Goal: Task Accomplishment & Management: Complete application form

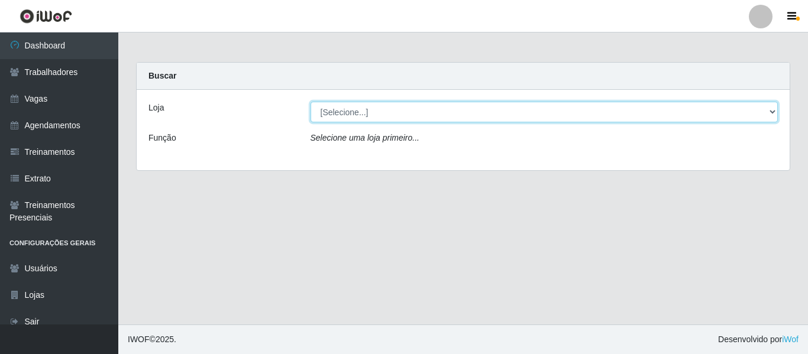
click at [343, 105] on select "[Selecione...] Restaurante A Paraibana - Mangabeira" at bounding box center [545, 112] width 468 height 21
select select "342"
click at [311, 102] on select "[Selecione...] Restaurante A Paraibana - Mangabeira" at bounding box center [545, 112] width 468 height 21
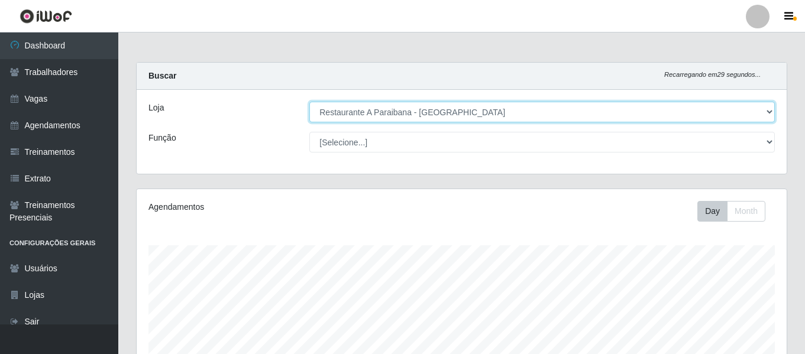
scroll to position [245, 650]
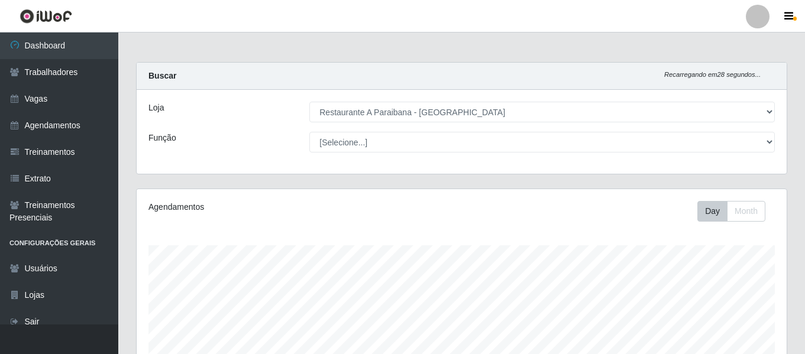
click at [772, 14] on link at bounding box center [757, 17] width 35 height 24
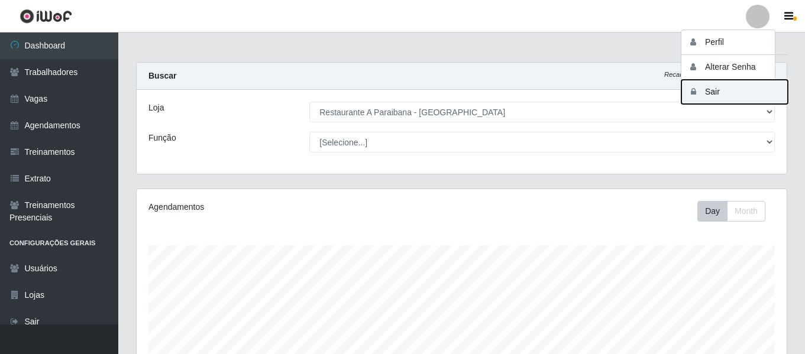
click at [720, 83] on button "Sair" at bounding box center [734, 92] width 106 height 24
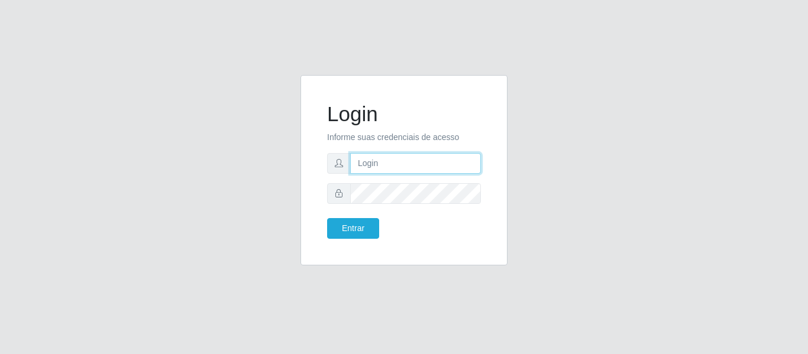
type input "camilaparaibana@iwof"
drag, startPoint x: 456, startPoint y: 160, endPoint x: 231, endPoint y: 164, distance: 225.4
click at [231, 164] on div "Login Informe suas credenciais de acesso camilaparaibana@iwof Entrar" at bounding box center [404, 177] width 674 height 205
type input "c"
type input "camila@edilicya"
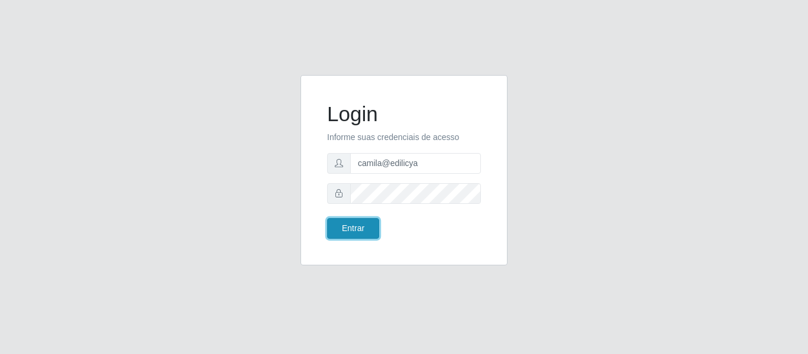
click at [363, 223] on button "Entrar" at bounding box center [353, 228] width 52 height 21
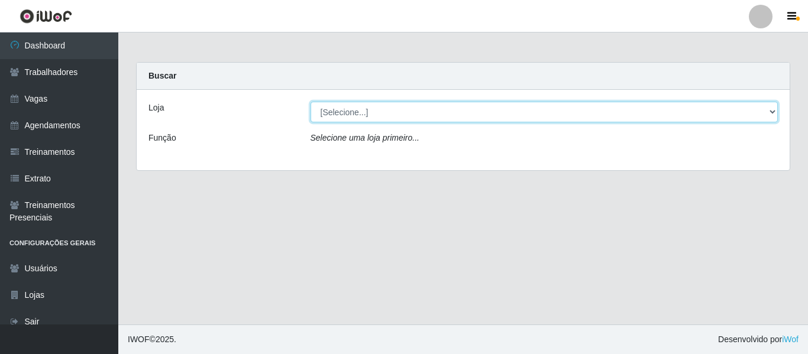
click at [355, 113] on select "[Selecione...] Edilicya Supermercado" at bounding box center [545, 112] width 468 height 21
select select "460"
click at [311, 102] on select "[Selecione...] Edilicya Supermercado" at bounding box center [545, 112] width 468 height 21
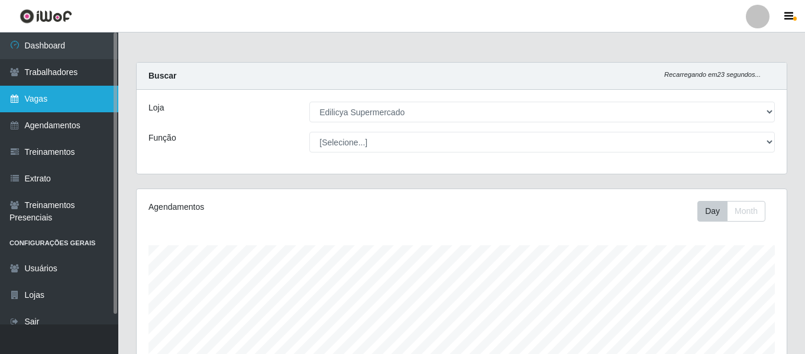
drag, startPoint x: 72, startPoint y: 104, endPoint x: 91, endPoint y: 98, distance: 19.8
click at [72, 104] on link "Vagas" at bounding box center [59, 99] width 118 height 27
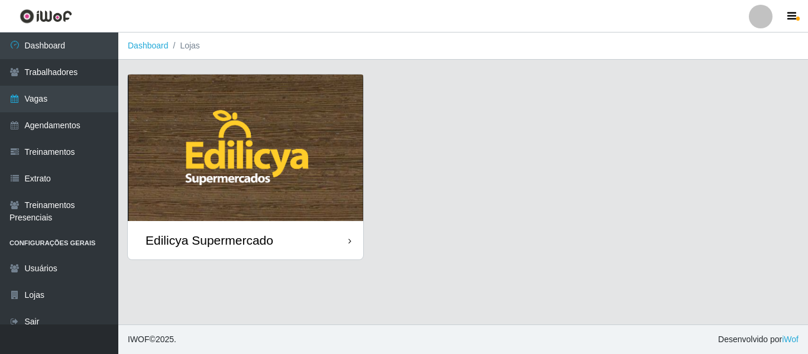
click at [276, 168] on img at bounding box center [245, 148] width 235 height 147
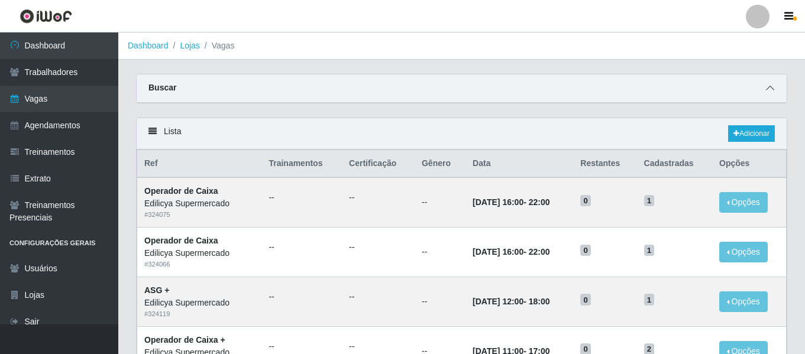
click at [766, 89] on icon at bounding box center [770, 88] width 8 height 8
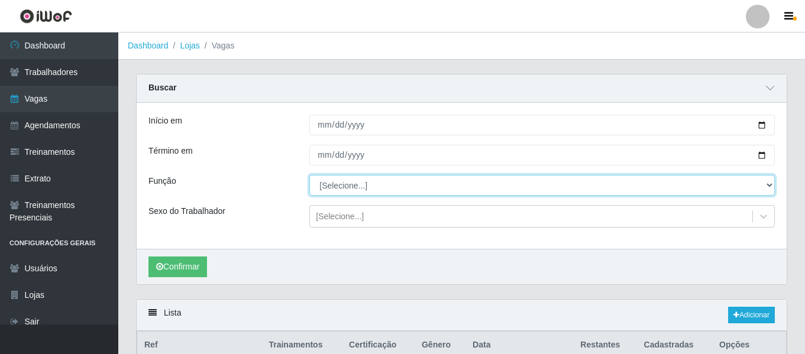
click at [332, 183] on select "[Selecione...] ASG ASG + ASG ++ Auxiliar de Estacionamento Auxiliar de Estacion…" at bounding box center [541, 185] width 465 height 21
select select "22"
click at [309, 176] on select "[Selecione...] ASG ASG + ASG ++ Auxiliar de Estacionamento Auxiliar de Estacion…" at bounding box center [541, 185] width 465 height 21
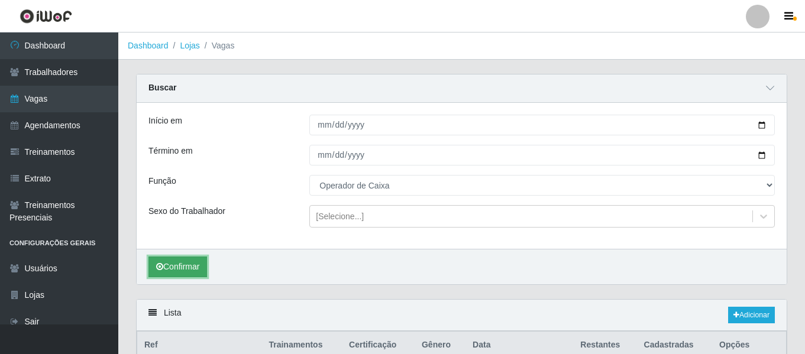
click at [187, 260] on button "Confirmar" at bounding box center [177, 267] width 59 height 21
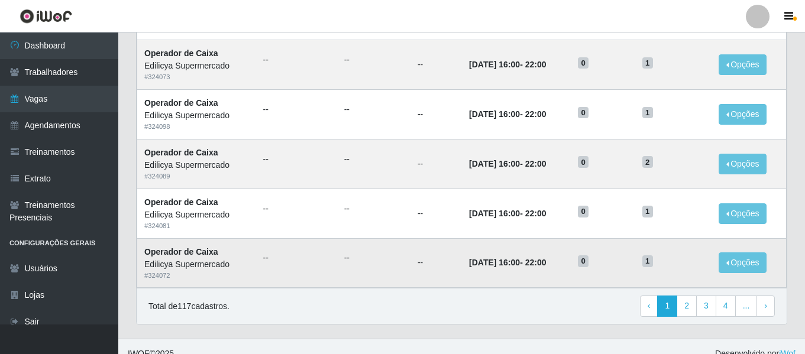
scroll to position [830, 0]
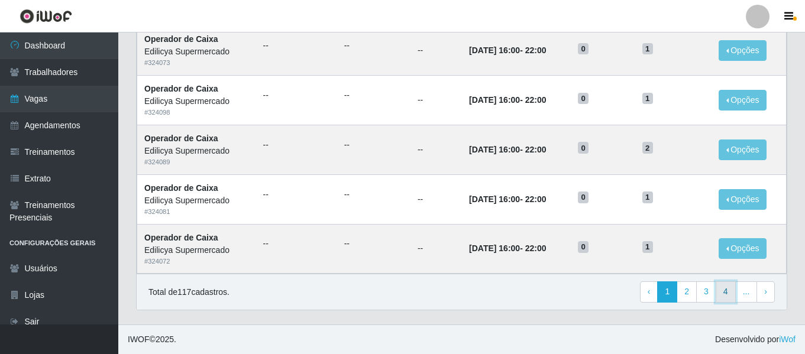
click at [726, 295] on link "4" at bounding box center [726, 292] width 20 height 21
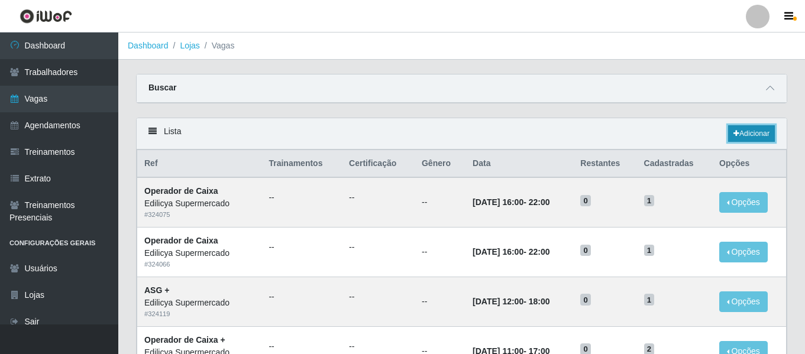
click at [742, 133] on link "Adicionar" at bounding box center [751, 133] width 47 height 17
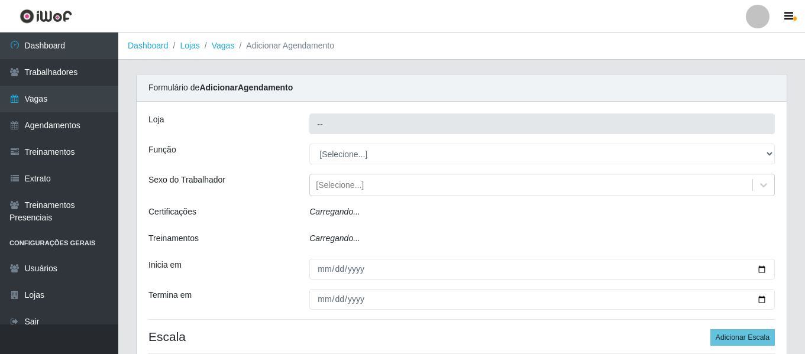
type input "Edilicya Supermercado"
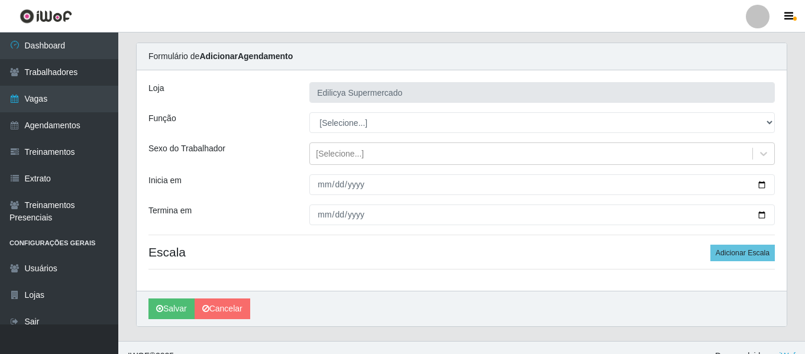
scroll to position [48, 0]
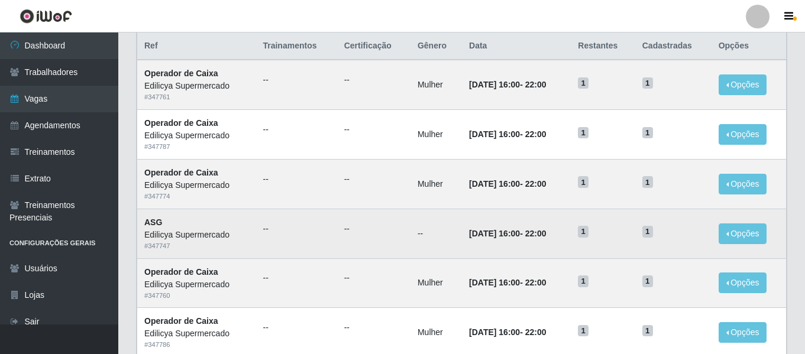
scroll to position [118, 0]
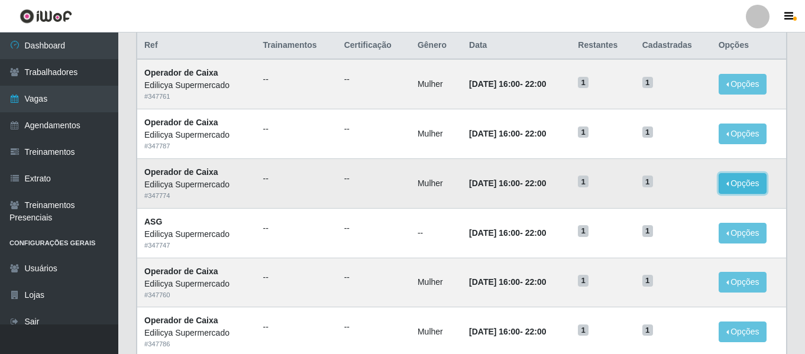
click at [748, 186] on button "Opções" at bounding box center [743, 183] width 48 height 21
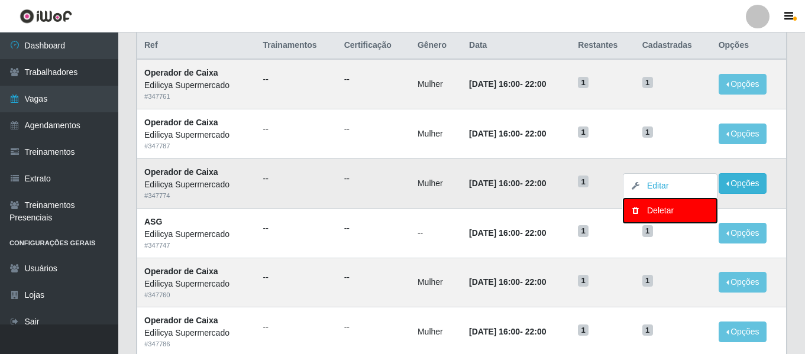
click at [674, 213] on div "Deletar" at bounding box center [670, 211] width 70 height 12
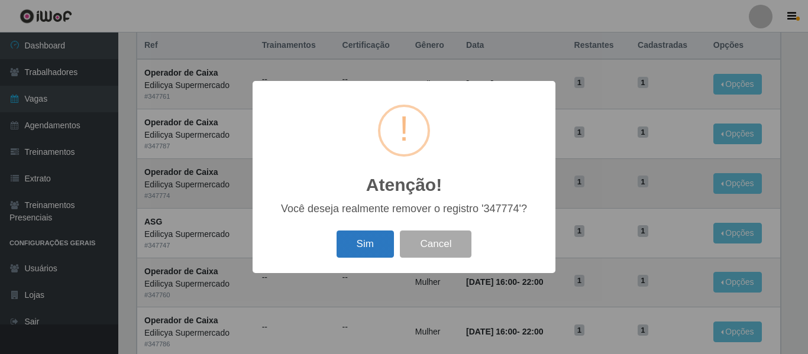
click at [358, 255] on button "Sim" at bounding box center [365, 245] width 57 height 28
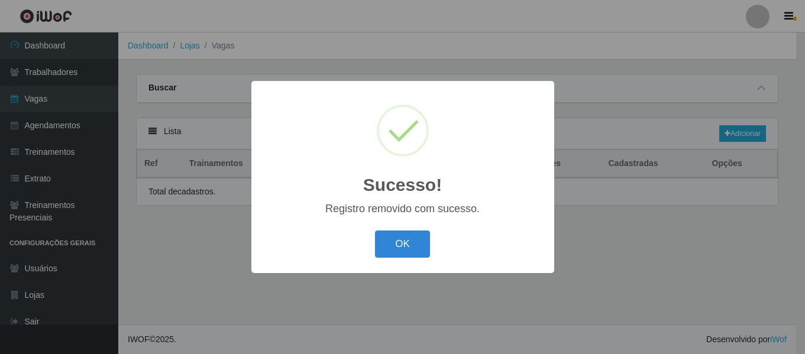
scroll to position [0, 0]
click at [393, 250] on button "OK" at bounding box center [404, 245] width 55 height 28
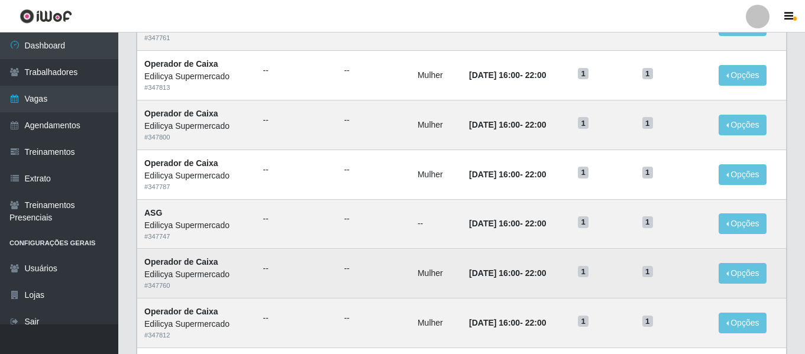
scroll to position [177, 0]
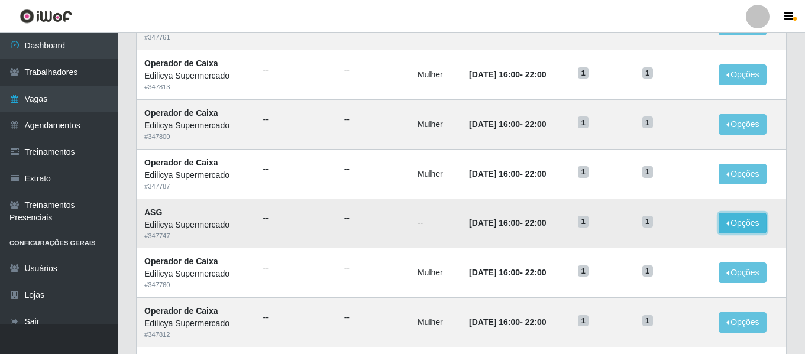
click at [756, 222] on button "Opções" at bounding box center [743, 223] width 48 height 21
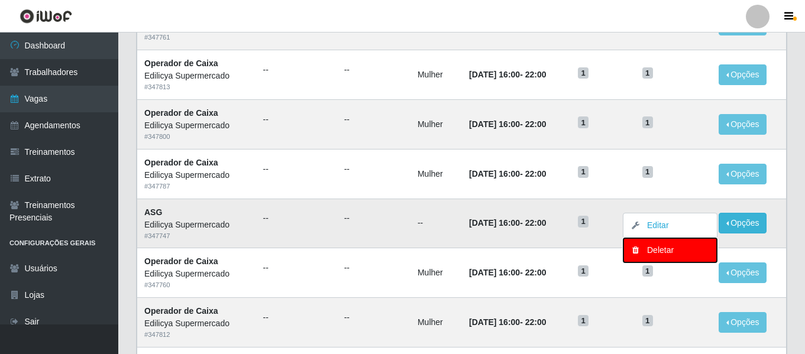
click at [656, 251] on div "Deletar" at bounding box center [670, 250] width 70 height 12
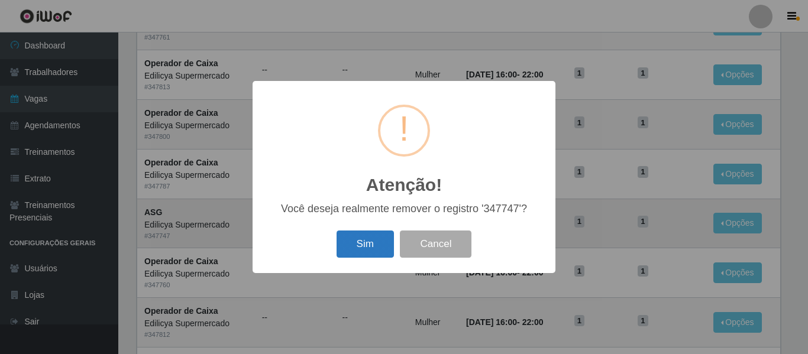
click at [364, 252] on button "Sim" at bounding box center [365, 245] width 57 height 28
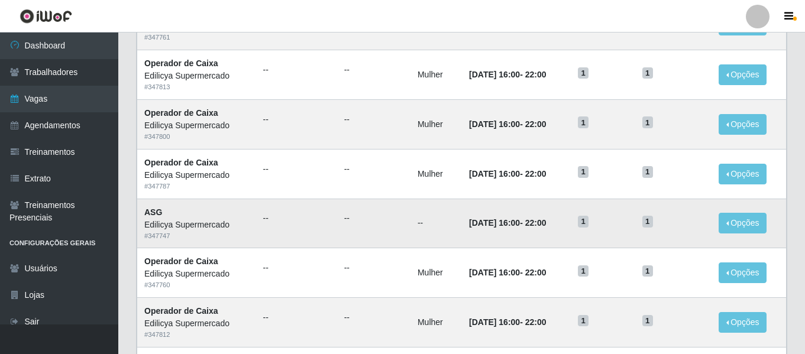
scroll to position [0, 0]
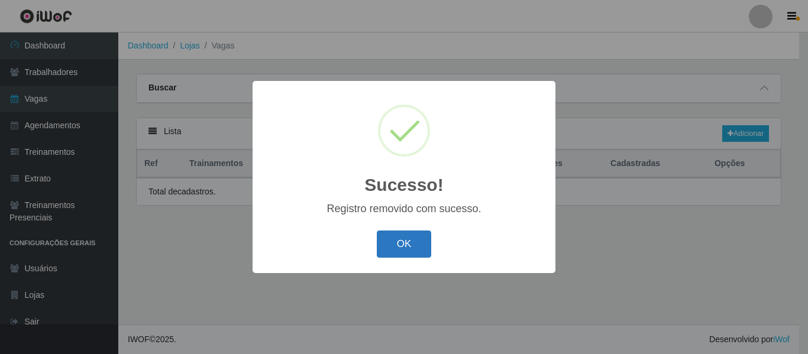
click at [410, 246] on button "OK" at bounding box center [404, 245] width 55 height 28
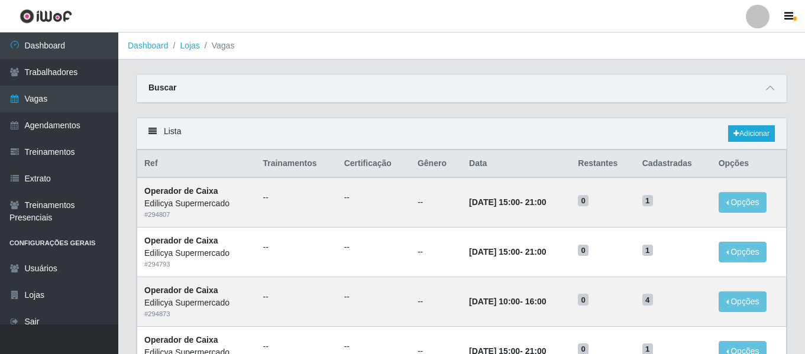
click at [762, 91] on div "Buscar" at bounding box center [462, 89] width 650 height 28
click at [768, 89] on icon at bounding box center [770, 88] width 8 height 8
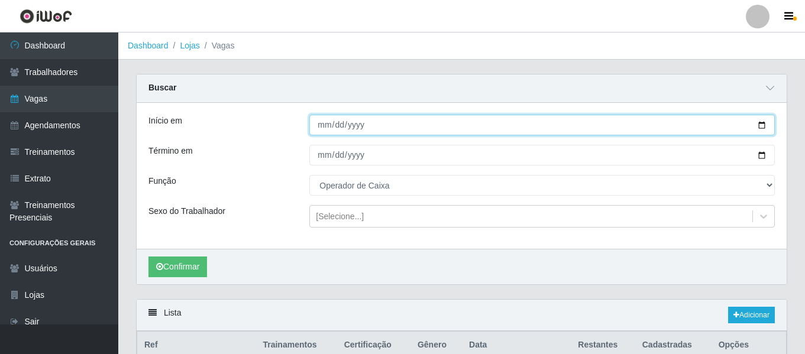
click at [331, 132] on input "Início em" at bounding box center [541, 125] width 465 height 21
type input "2025-09-01"
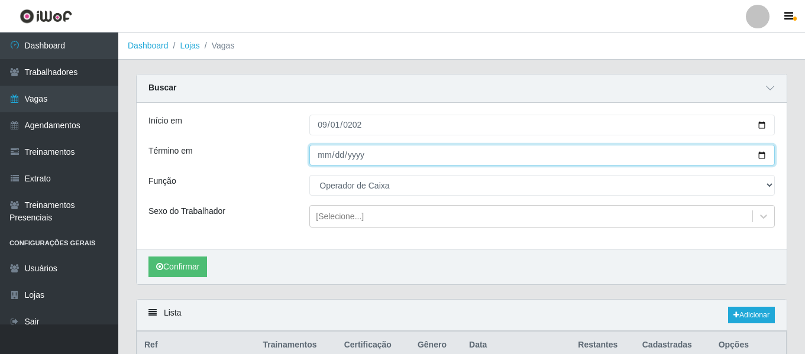
click at [324, 159] on input "Término em" at bounding box center [541, 155] width 465 height 21
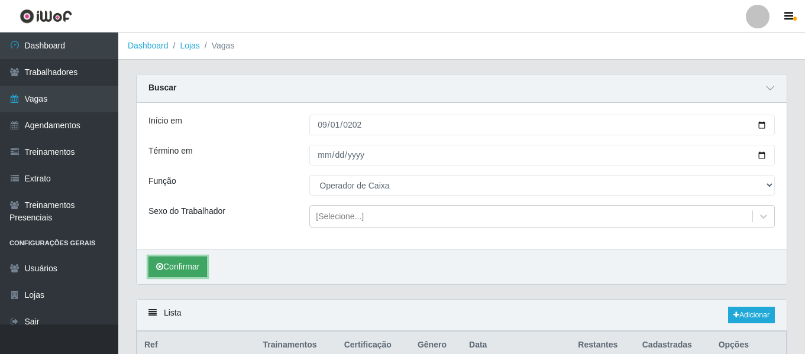
click at [188, 271] on button "Confirmar" at bounding box center [177, 267] width 59 height 21
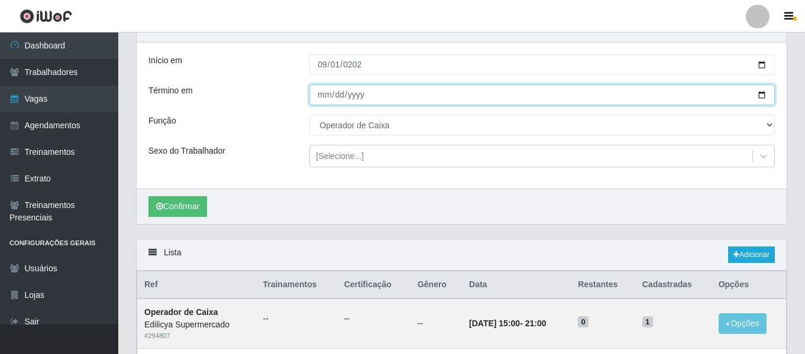
scroll to position [59, 0]
type input "2025-09-30"
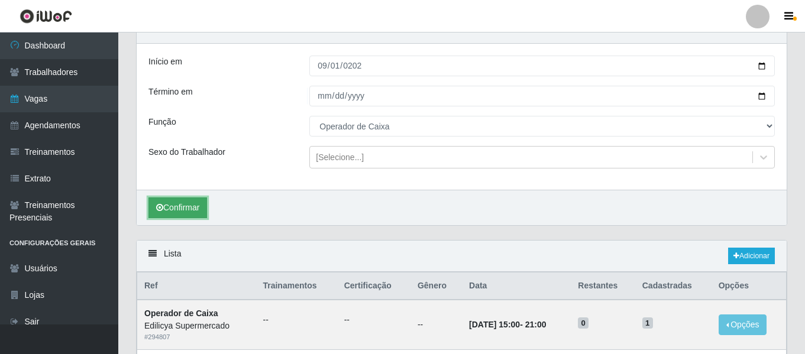
click at [187, 202] on button "Confirmar" at bounding box center [177, 208] width 59 height 21
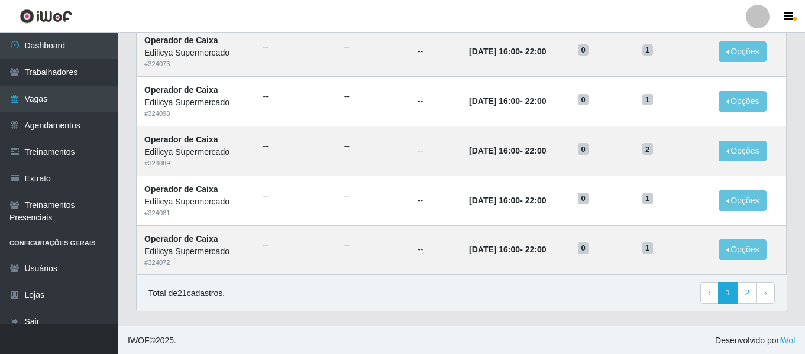
scroll to position [830, 0]
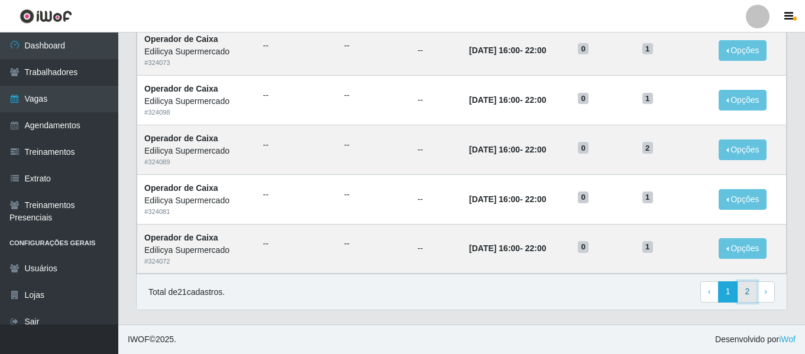
click at [739, 293] on link "2" at bounding box center [748, 292] width 20 height 21
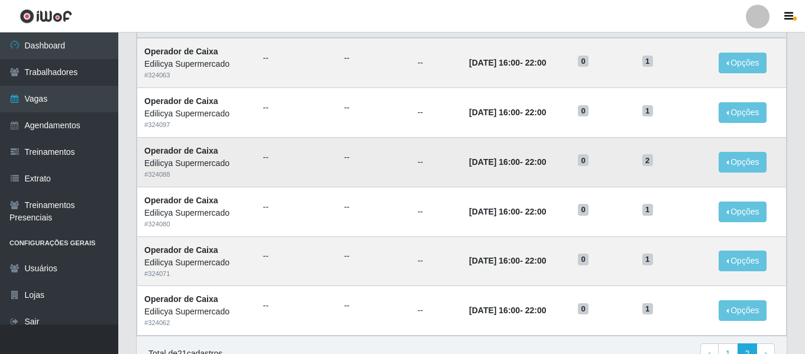
scroll to position [202, 0]
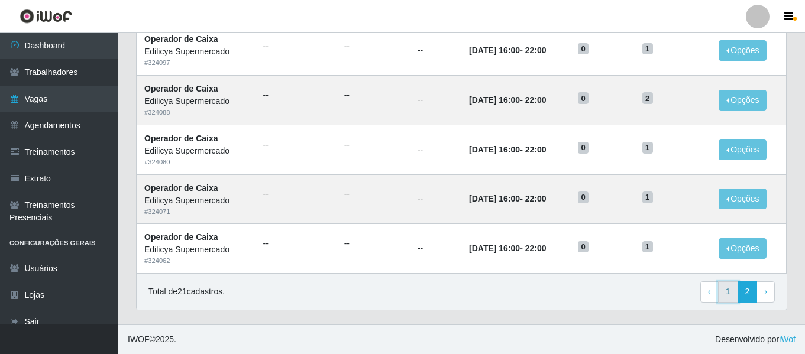
click at [725, 295] on link "1" at bounding box center [728, 292] width 20 height 21
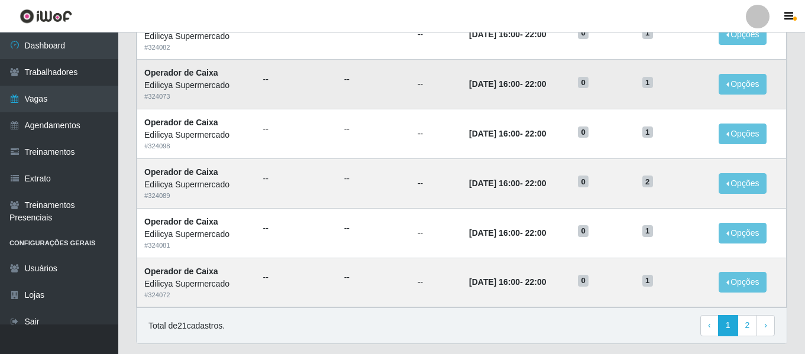
scroll to position [648, 0]
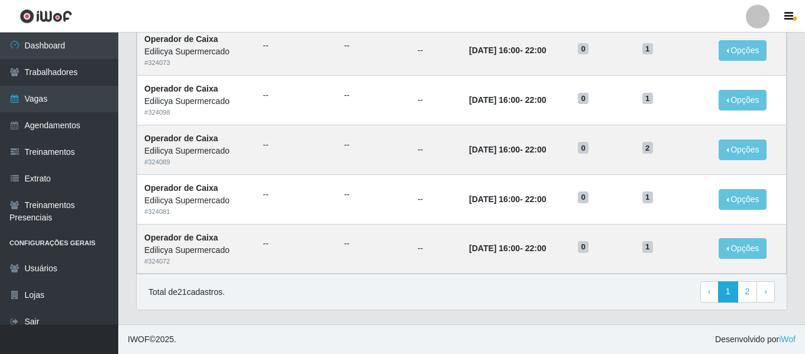
click at [533, 299] on div "Total de 21 cadastros. ‹ Previous 1 2 › Next" at bounding box center [461, 292] width 626 height 21
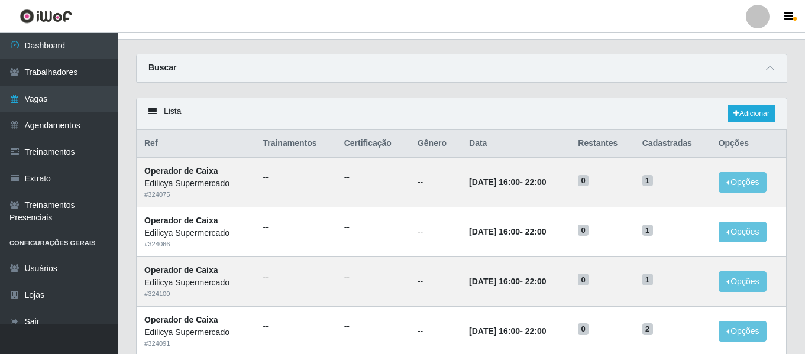
scroll to position [0, 0]
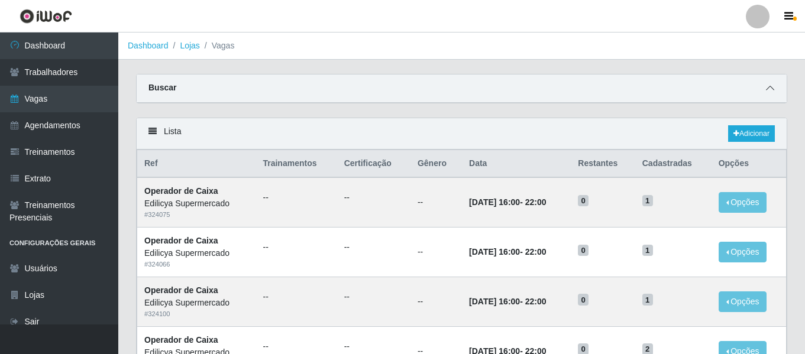
click at [768, 89] on icon at bounding box center [770, 88] width 8 height 8
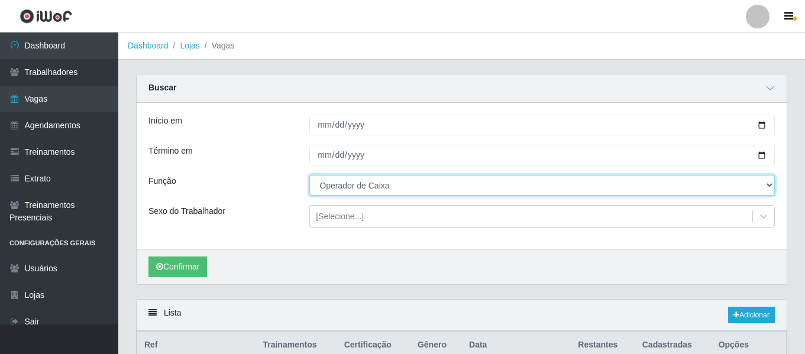
click at [387, 182] on select "[Selecione...] ASG ASG + ASG ++ Auxiliar de Estacionamento Auxiliar de Estacion…" at bounding box center [541, 185] width 465 height 21
select select "115"
click at [309, 176] on select "[Selecione...] ASG ASG + ASG ++ Auxiliar de Estacionamento Auxiliar de Estacion…" at bounding box center [541, 185] width 465 height 21
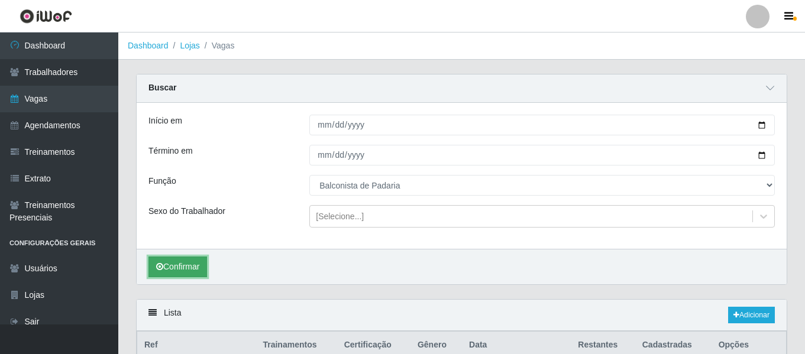
click at [163, 273] on button "Confirmar" at bounding box center [177, 267] width 59 height 21
click at [777, 253] on div "Confirmar" at bounding box center [462, 266] width 650 height 35
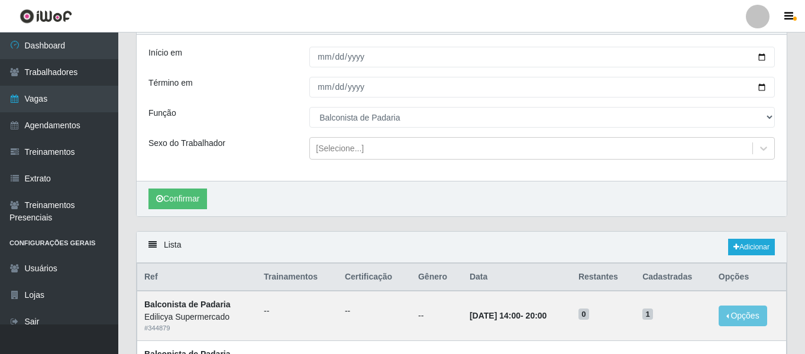
scroll to position [118, 0]
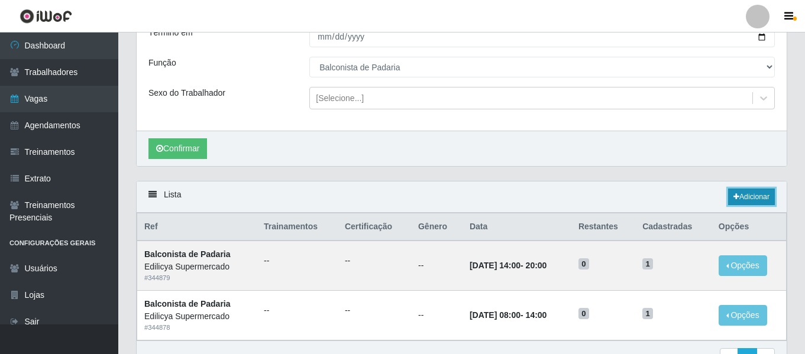
click at [756, 205] on link "Adicionar" at bounding box center [751, 197] width 47 height 17
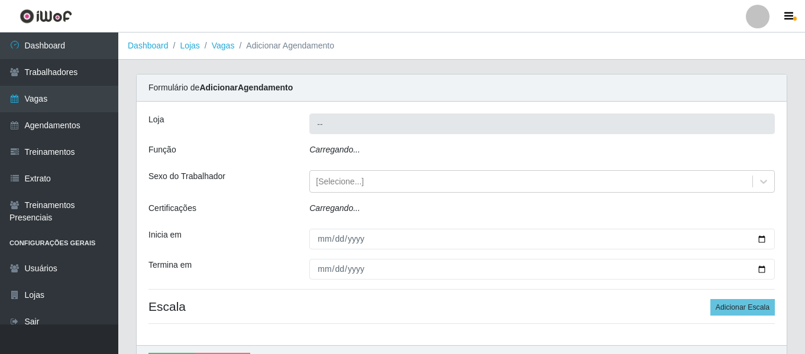
type input "Edilicya Supermercado"
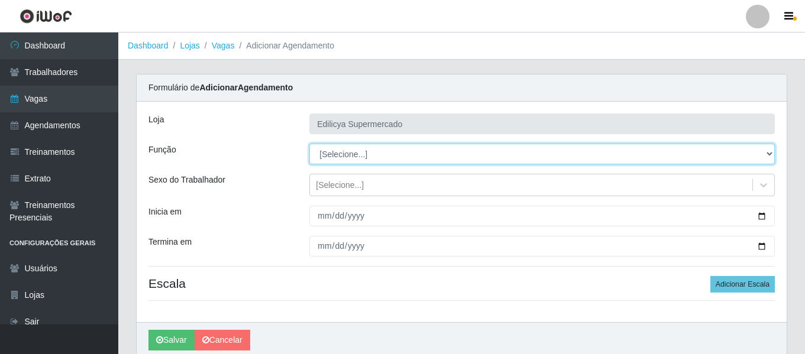
click at [367, 147] on select "[Selecione...] ASG ASG + ASG ++ Auxiliar de Estacionamento Auxiliar de Estacion…" at bounding box center [541, 154] width 465 height 21
select select "16"
click at [309, 144] on select "[Selecione...] ASG ASG + ASG ++ Auxiliar de Estacionamento Auxiliar de Estacion…" at bounding box center [541, 154] width 465 height 21
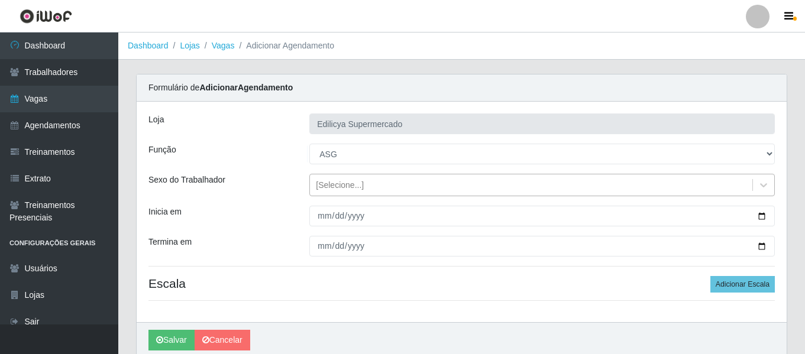
click at [335, 189] on div "[Selecione...]" at bounding box center [340, 185] width 48 height 12
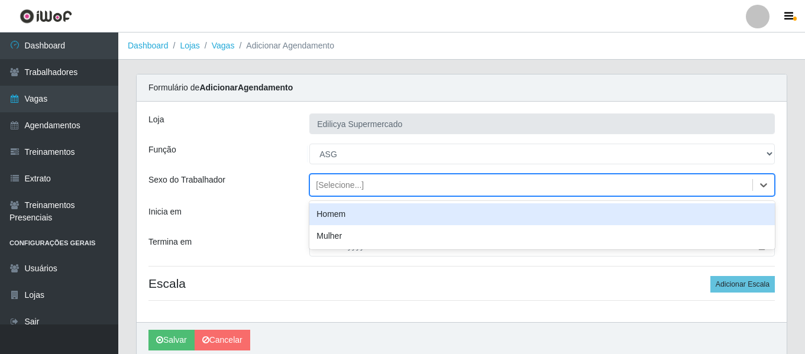
click at [280, 202] on div "Loja Edilicya Supermercado Função [Selecione...] ASG ASG + ASG ++ Auxiliar de E…" at bounding box center [462, 212] width 650 height 221
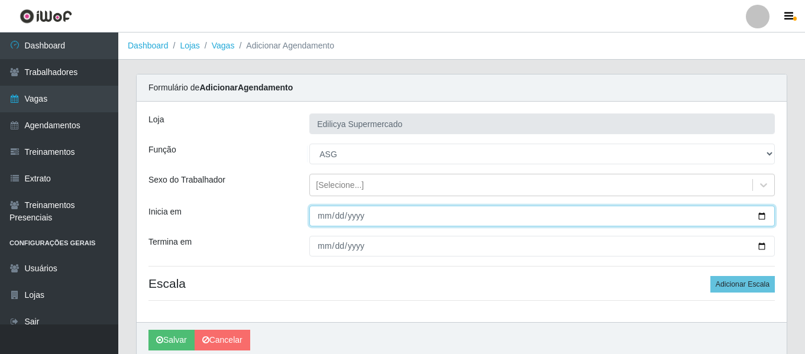
click at [322, 218] on input "Inicia em" at bounding box center [541, 216] width 465 height 21
type input "0205-10-02"
type input "2025-10-02"
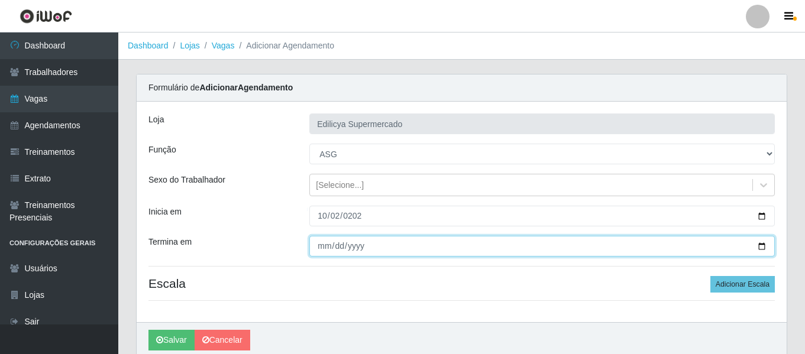
click at [325, 244] on input "Termina em" at bounding box center [541, 246] width 465 height 21
type input "0255-12-25"
type input "2025-12-25"
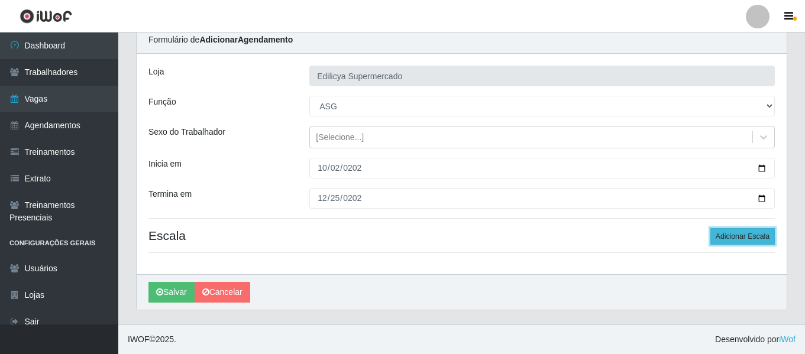
click at [727, 240] on button "Adicionar Escala" at bounding box center [742, 236] width 64 height 17
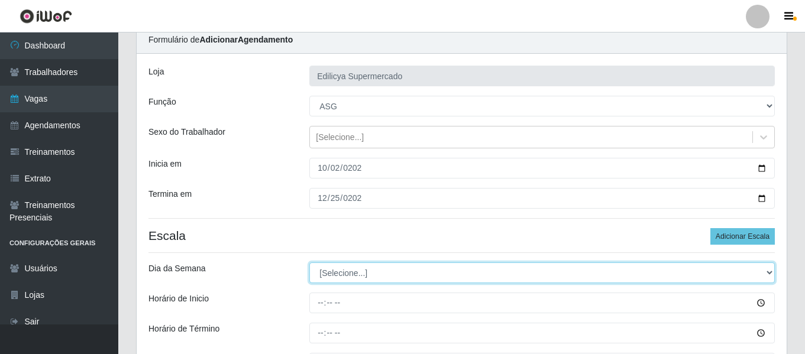
click at [363, 273] on select "[Selecione...] Segunda Terça Quarta Quinta Sexta Sábado Domingo" at bounding box center [541, 273] width 465 height 21
select select "4"
click at [309, 263] on select "[Selecione...] Segunda Terça Quarta Quinta Sexta Sábado Domingo" at bounding box center [541, 273] width 465 height 21
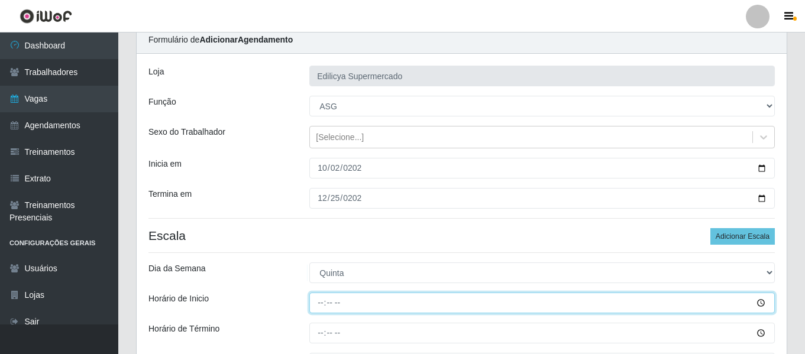
click at [316, 303] on input "Horário de Inicio" at bounding box center [541, 303] width 465 height 21
type input "16:00"
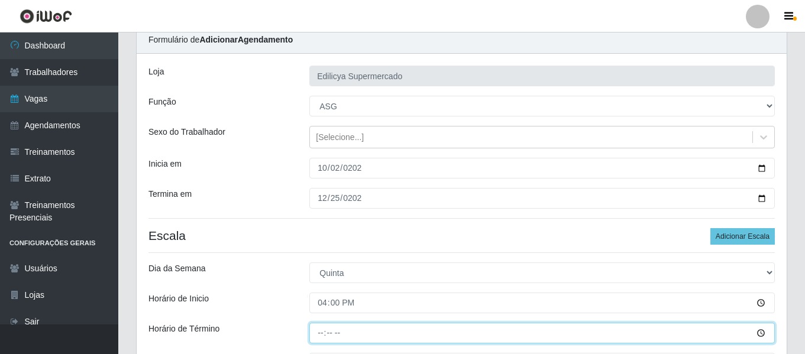
click at [320, 337] on input "Horário de Término" at bounding box center [541, 333] width 465 height 21
type input "22:00"
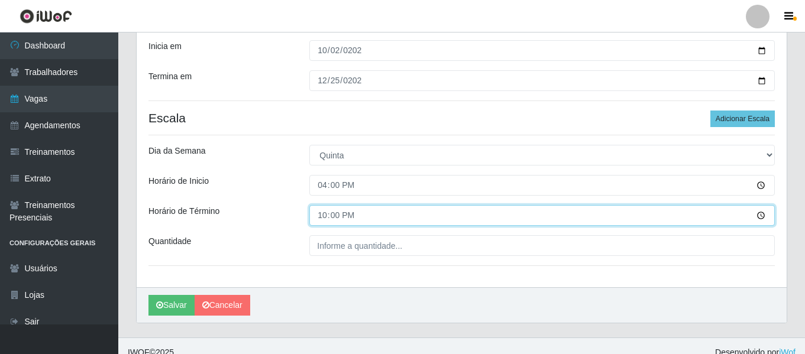
scroll to position [166, 0]
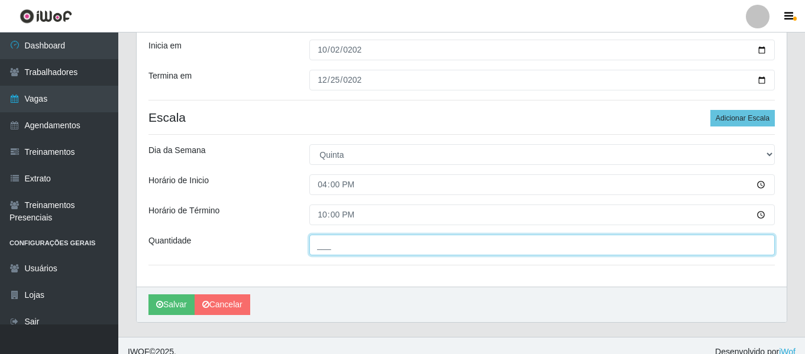
click at [361, 253] on input "___" at bounding box center [541, 245] width 465 height 21
type input "1__"
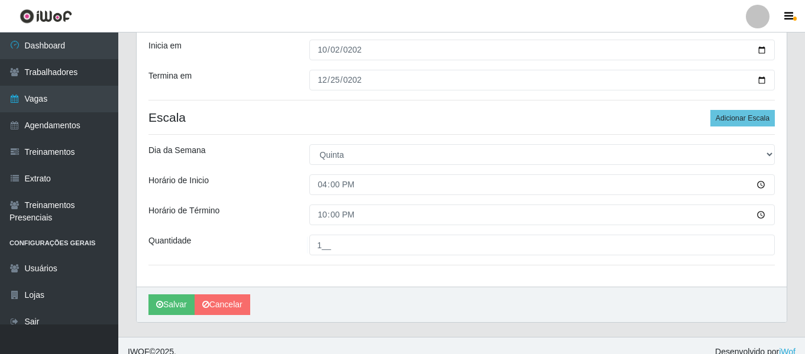
drag, startPoint x: 287, startPoint y: 228, endPoint x: 201, endPoint y: 199, distance: 91.3
click at [286, 228] on div "Loja Edilicya Supermercado Função [Selecione...] ASG ASG + ASG ++ Auxiliar de E…" at bounding box center [462, 111] width 650 height 351
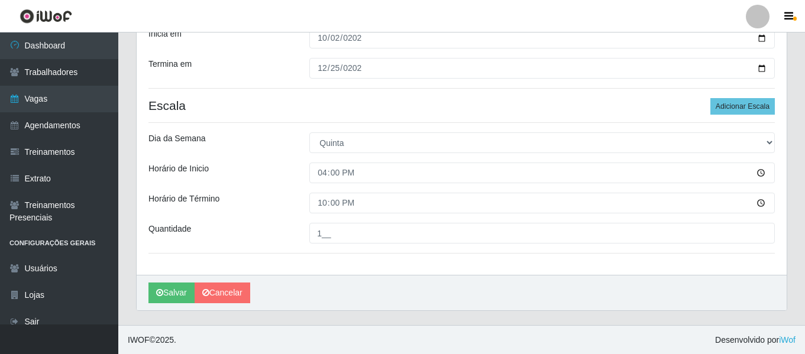
scroll to position [179, 0]
click at [235, 188] on div "Loja Edilicya Supermercado Função [Selecione...] ASG ASG + ASG ++ Auxiliar de E…" at bounding box center [462, 98] width 650 height 351
click at [174, 289] on button "Salvar" at bounding box center [171, 292] width 46 height 21
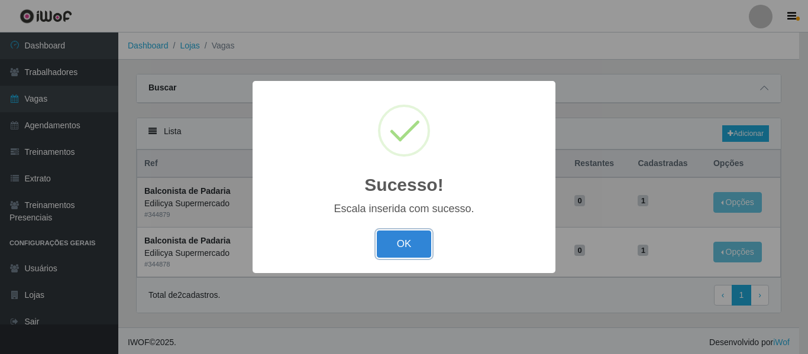
drag, startPoint x: 389, startPoint y: 251, endPoint x: 413, endPoint y: 249, distance: 24.9
click at [389, 251] on button "OK" at bounding box center [404, 245] width 55 height 28
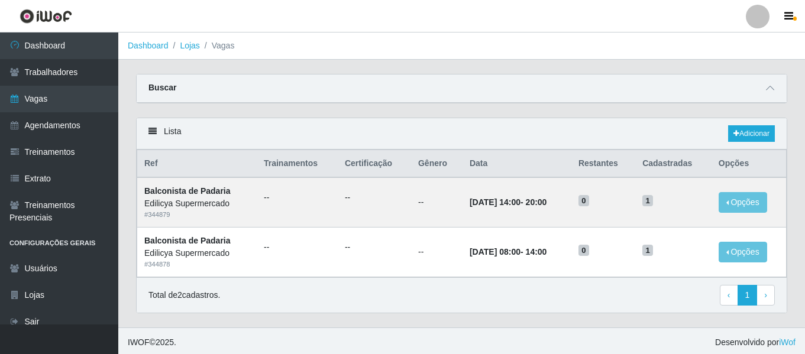
click at [768, 96] on div "Buscar" at bounding box center [462, 89] width 650 height 28
click at [765, 127] on link "Adicionar" at bounding box center [751, 133] width 47 height 17
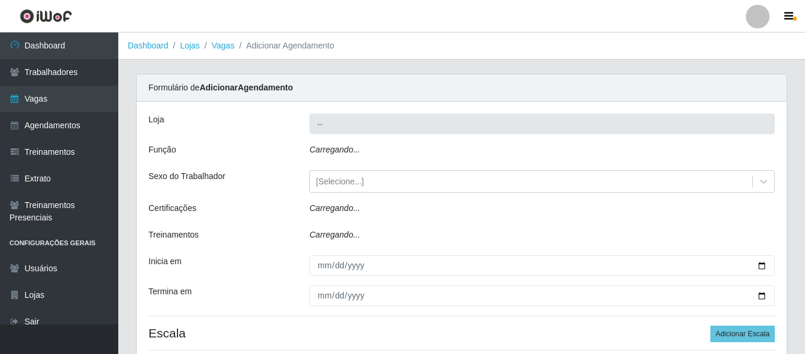
type input "Edilicya Supermercado"
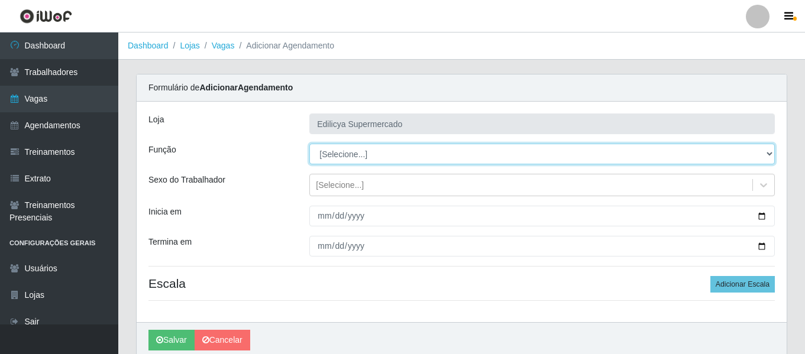
click at [370, 156] on select "[Selecione...] ASG ASG + ASG ++ Auxiliar de Estacionamento Auxiliar de Estacion…" at bounding box center [541, 154] width 465 height 21
select select "22"
click at [309, 144] on select "[Selecione...] ASG ASG + ASG ++ Auxiliar de Estacionamento Auxiliar de Estacion…" at bounding box center [541, 154] width 465 height 21
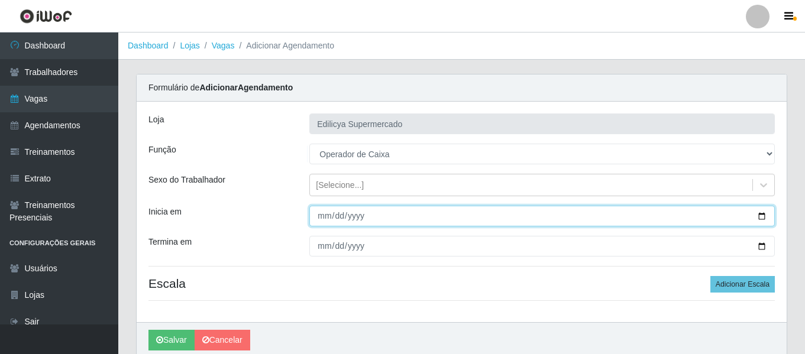
click at [325, 221] on input "Inicia em" at bounding box center [541, 216] width 465 height 21
type input "2202-10-01"
type input "[DATE]"
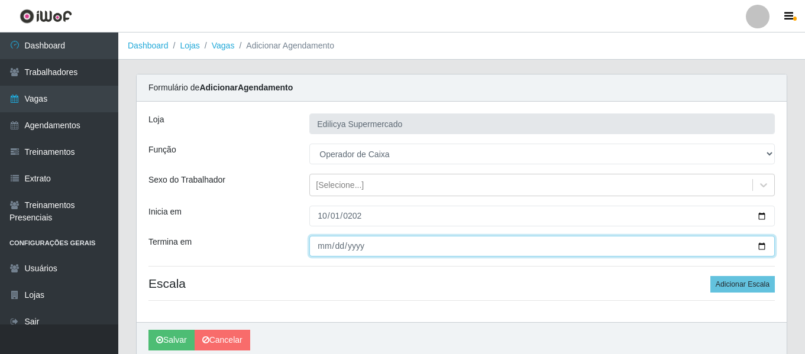
click at [321, 250] on input "Termina em" at bounding box center [541, 246] width 465 height 21
type input "0255-12-31"
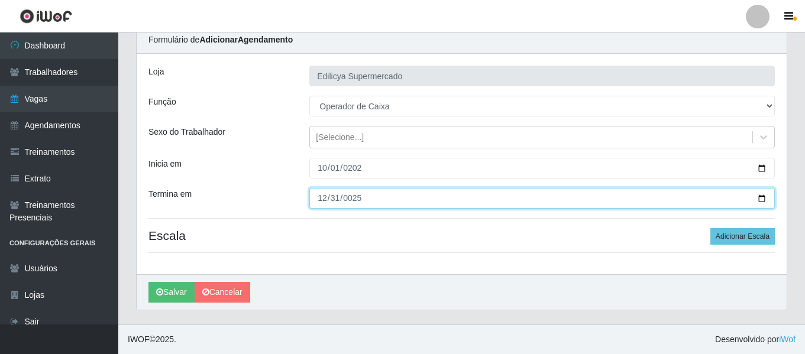
click at [319, 200] on input "2025-12-31" at bounding box center [541, 198] width 465 height 21
click at [320, 201] on input "2025-12-30" at bounding box center [541, 198] width 465 height 21
type input "2025-12-31"
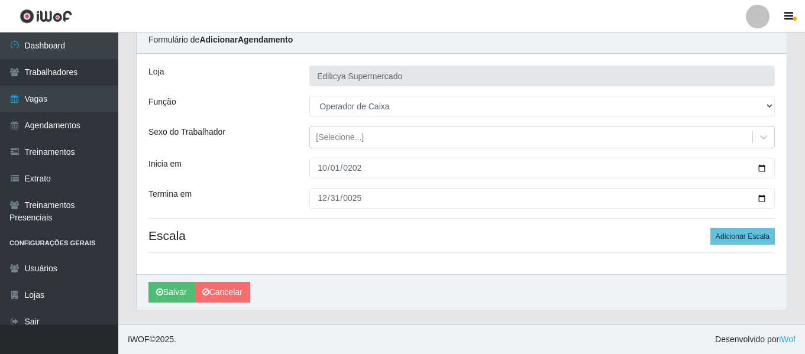
click at [401, 246] on div "Loja Edilicya Supermercado Função [Selecione...] ASG ASG + ASG ++ Auxiliar de E…" at bounding box center [462, 164] width 650 height 221
click at [752, 240] on button "Adicionar Escala" at bounding box center [742, 236] width 64 height 17
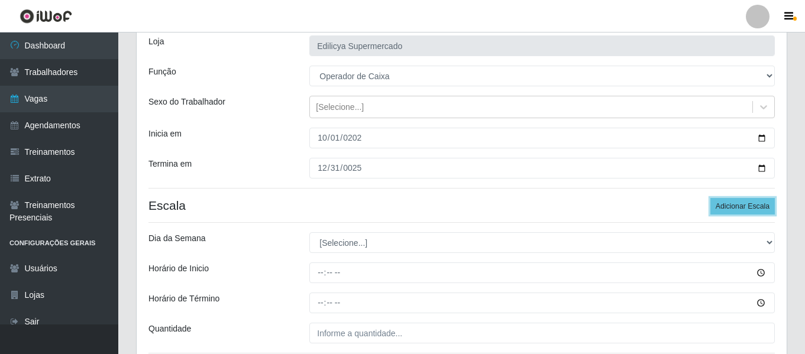
scroll to position [107, 0]
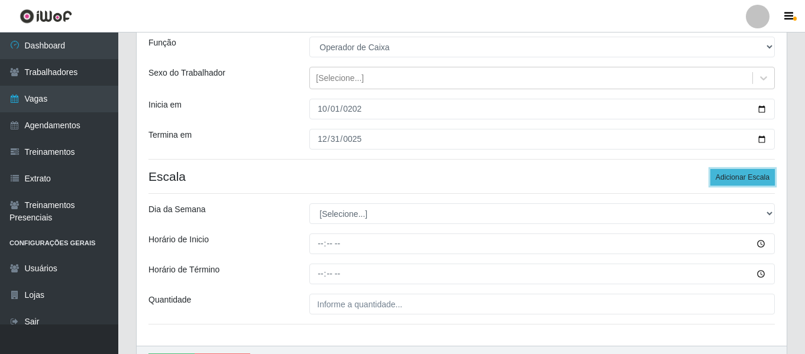
click at [739, 172] on button "Adicionar Escala" at bounding box center [742, 177] width 64 height 17
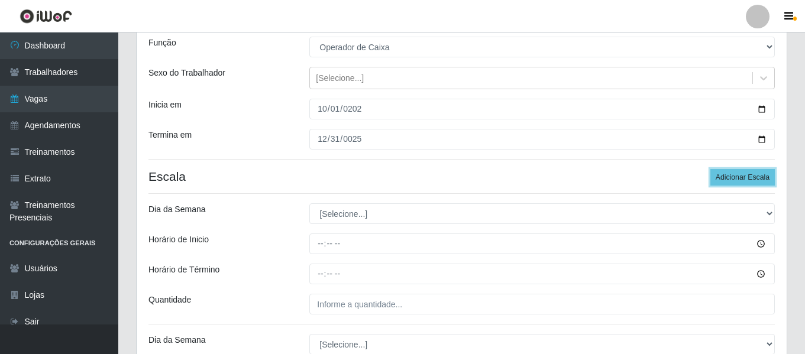
drag, startPoint x: 739, startPoint y: 172, endPoint x: 687, endPoint y: 206, distance: 61.8
click at [739, 172] on button "Adicionar Escala" at bounding box center [742, 177] width 64 height 17
click at [282, 217] on div "Dia da Semana" at bounding box center [220, 213] width 161 height 21
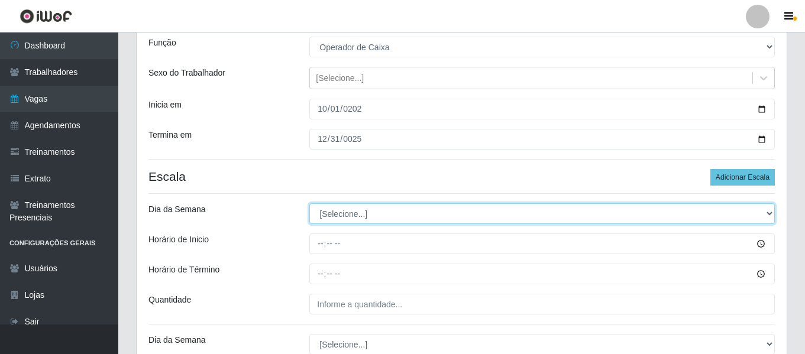
click at [334, 219] on select "[Selecione...] Segunda Terça Quarta Quinta Sexta Sábado Domingo" at bounding box center [541, 213] width 465 height 21
select select "3"
click at [309, 203] on select "[Selecione...] Segunda Terça Quarta Quinta Sexta Sábado Domingo" at bounding box center [541, 213] width 465 height 21
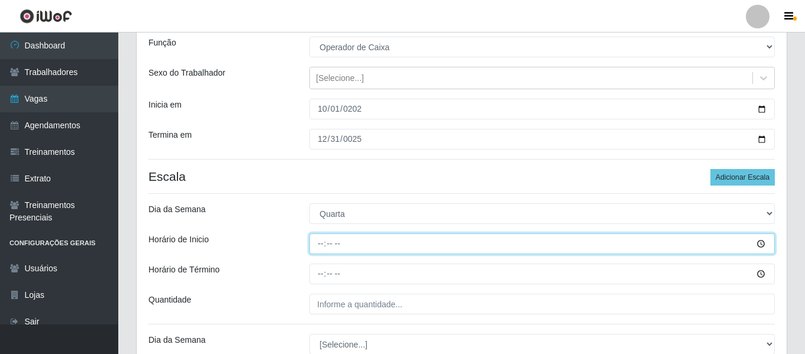
click at [324, 250] on input "Horário de Inicio" at bounding box center [541, 244] width 465 height 21
type input "16:00"
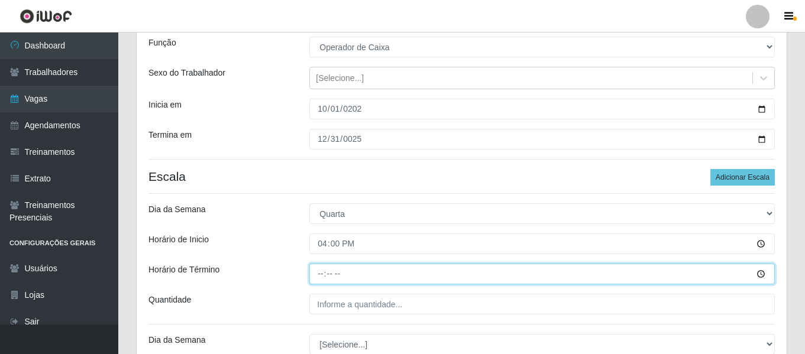
click at [321, 276] on input "Horário de Término" at bounding box center [541, 274] width 465 height 21
type input "22:00"
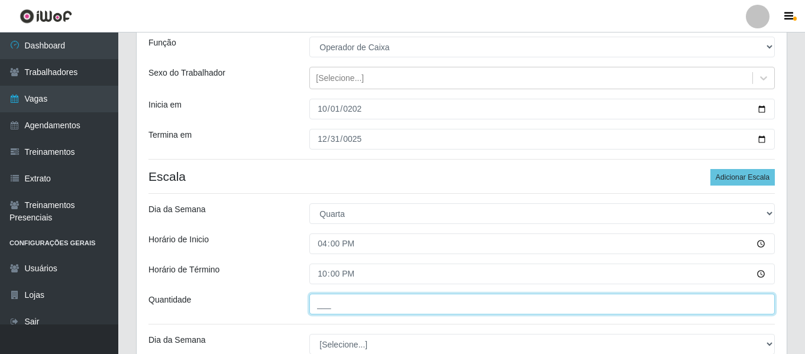
click at [360, 306] on input "___" at bounding box center [541, 304] width 465 height 21
type input "1__"
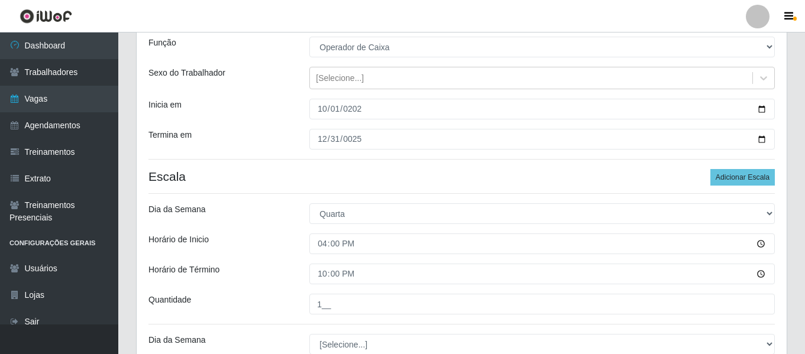
drag, startPoint x: 219, startPoint y: 241, endPoint x: 282, endPoint y: 229, distance: 63.3
click at [220, 240] on div "Horário de Inicio" at bounding box center [220, 244] width 161 height 21
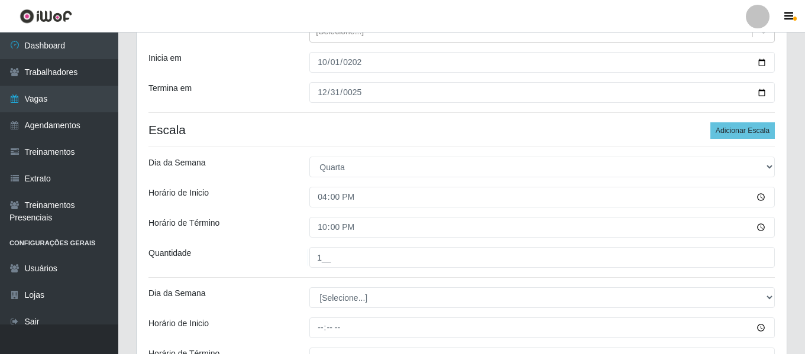
scroll to position [225, 0]
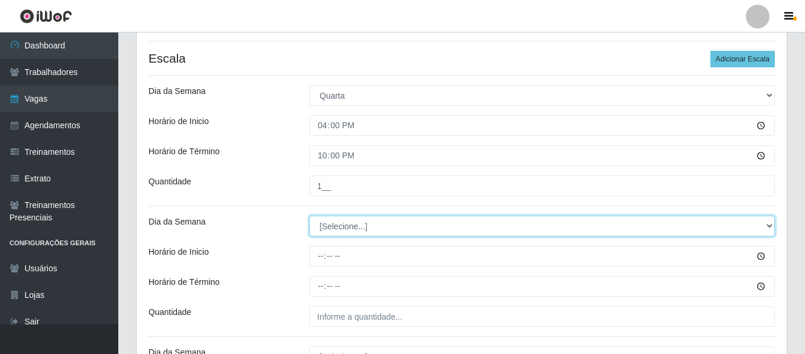
click at [371, 232] on select "[Selecione...] Segunda Terça Quarta Quinta Sexta Sábado Domingo" at bounding box center [541, 226] width 465 height 21
select select "4"
click at [309, 216] on select "[Selecione...] Segunda Terça Quarta Quinta Sexta Sábado Domingo" at bounding box center [541, 226] width 465 height 21
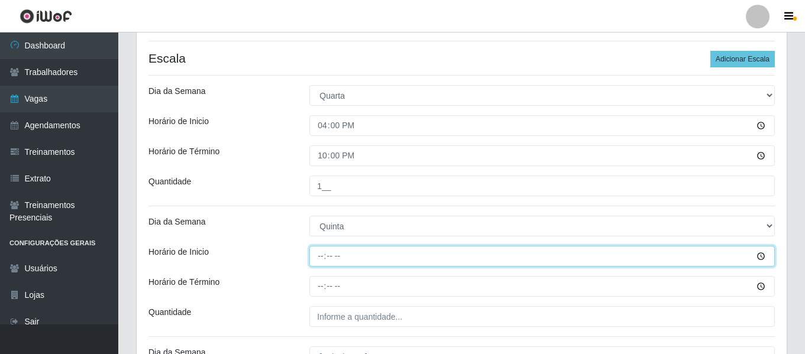
click at [322, 253] on input "Horário de Inicio" at bounding box center [541, 256] width 465 height 21
type input "16:00"
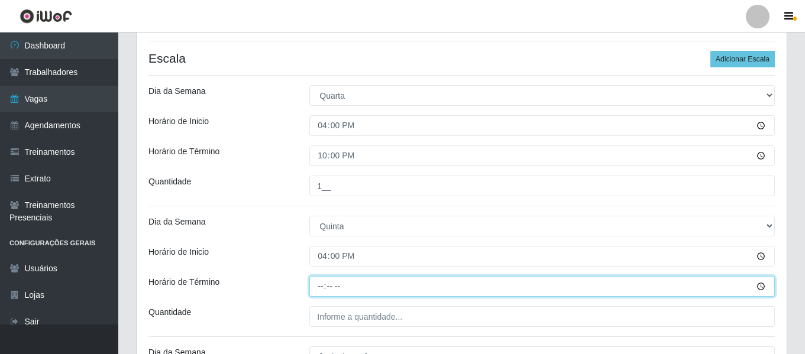
click at [318, 287] on input "Horário de Término" at bounding box center [541, 286] width 465 height 21
type input "22:00"
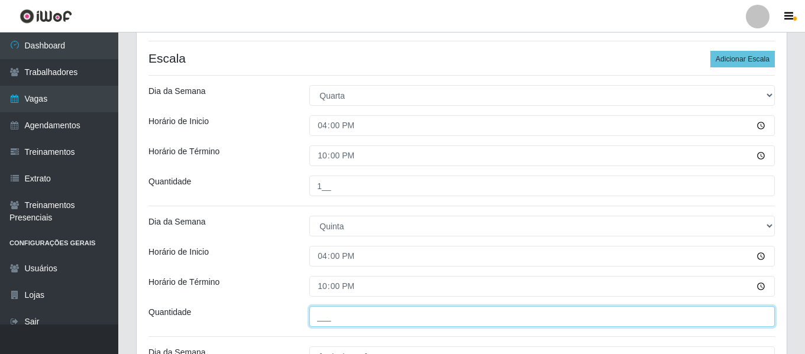
click at [339, 316] on input "___" at bounding box center [541, 316] width 465 height 21
type input "1__"
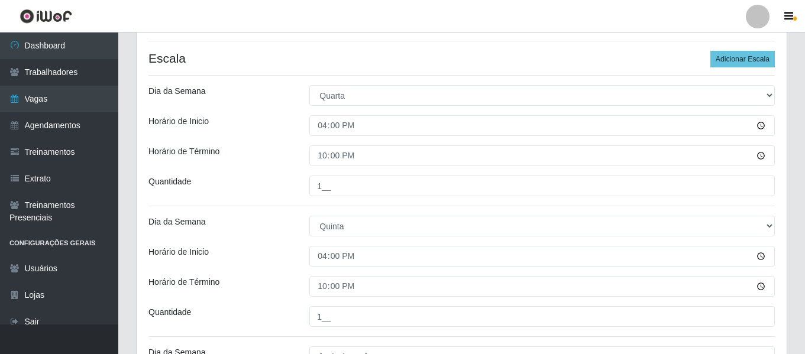
click at [266, 292] on div "Horário de Término" at bounding box center [220, 286] width 161 height 21
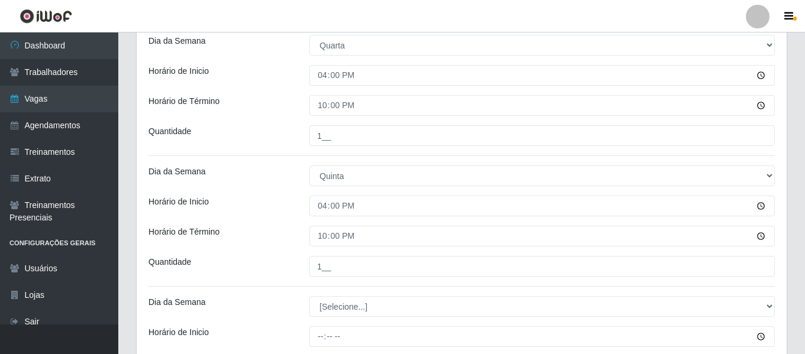
scroll to position [344, 0]
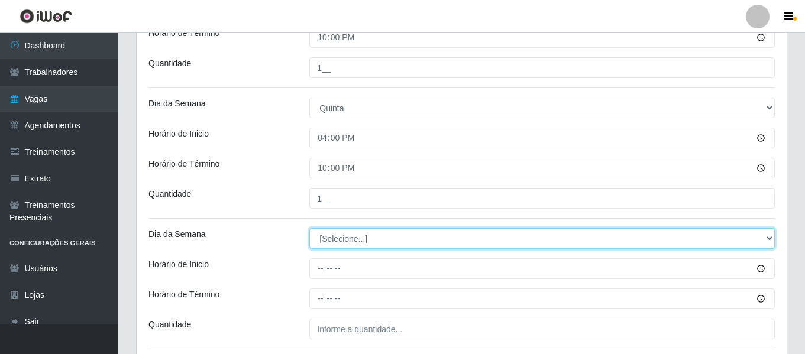
click at [335, 246] on select "[Selecione...] Segunda Terça Quarta Quinta Sexta Sábado Domingo" at bounding box center [541, 238] width 465 height 21
select select "5"
click at [309, 228] on select "[Selecione...] Segunda Terça Quarta Quinta Sexta Sábado Domingo" at bounding box center [541, 238] width 465 height 21
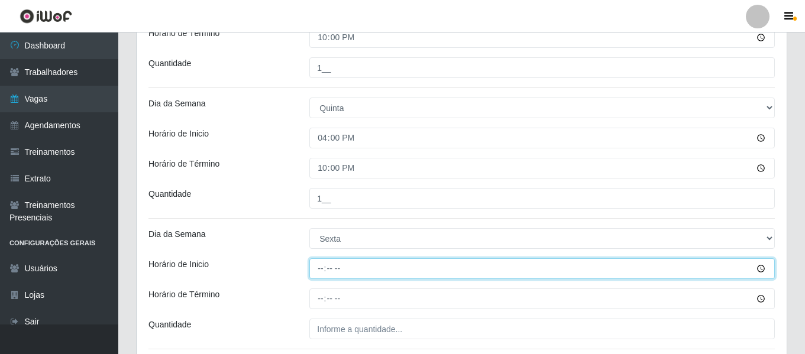
click at [321, 273] on input "Horário de Inicio" at bounding box center [541, 268] width 465 height 21
type input "16:00"
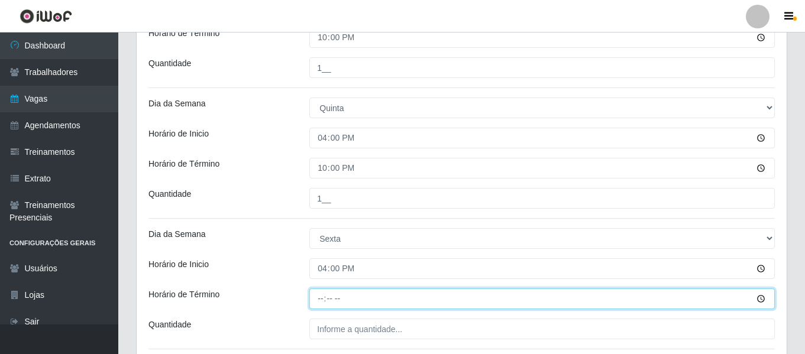
click at [326, 295] on input "Horário de Término" at bounding box center [541, 299] width 465 height 21
type input "22:00"
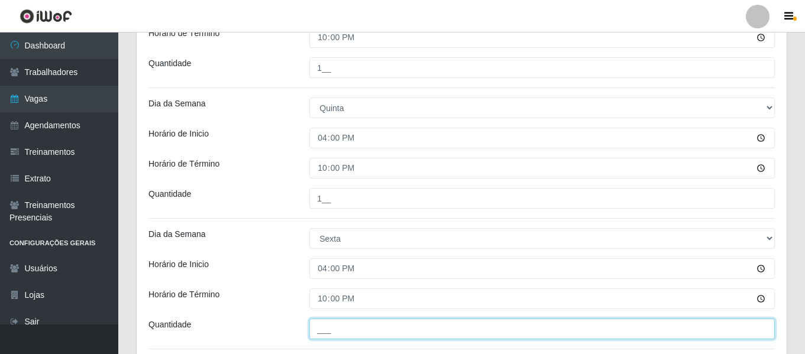
click at [363, 320] on input "___" at bounding box center [541, 329] width 465 height 21
type input "1__"
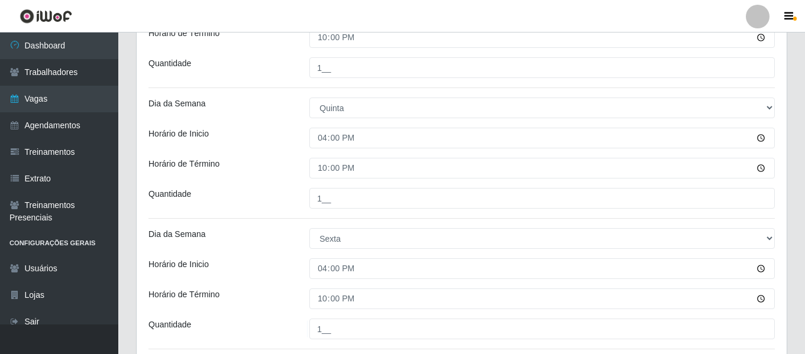
click at [280, 291] on div "Horário de Término" at bounding box center [220, 299] width 161 height 21
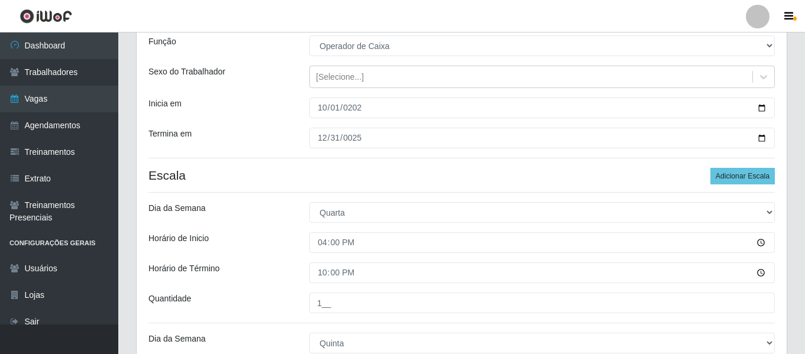
scroll to position [85, 0]
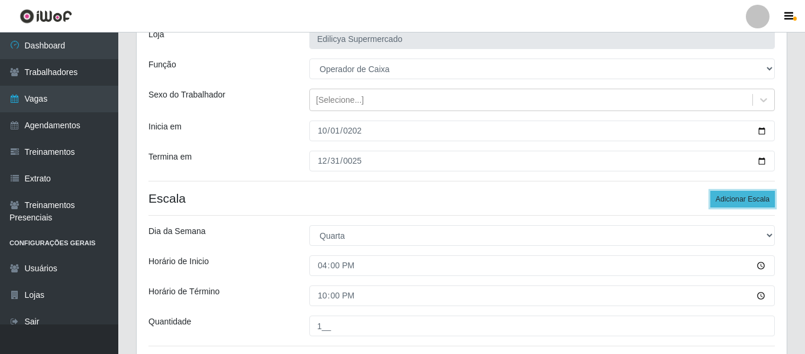
click at [762, 202] on button "Adicionar Escala" at bounding box center [742, 199] width 64 height 17
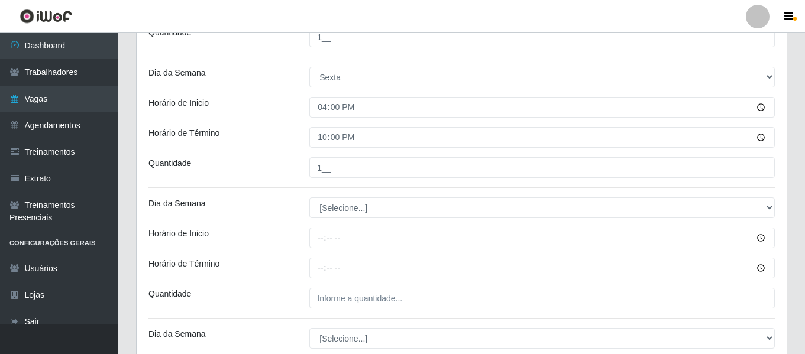
scroll to position [558, 0]
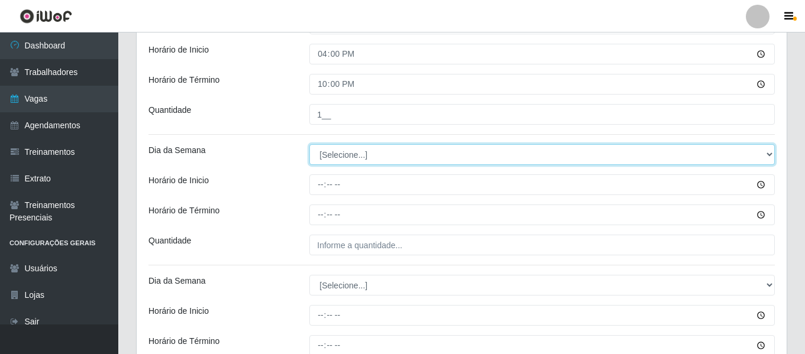
click at [358, 156] on select "[Selecione...] Segunda Terça Quarta Quinta Sexta Sábado Domingo" at bounding box center [541, 154] width 465 height 21
select select "1"
click at [309, 144] on select "[Selecione...] Segunda Terça Quarta Quinta Sexta Sábado Domingo" at bounding box center [541, 154] width 465 height 21
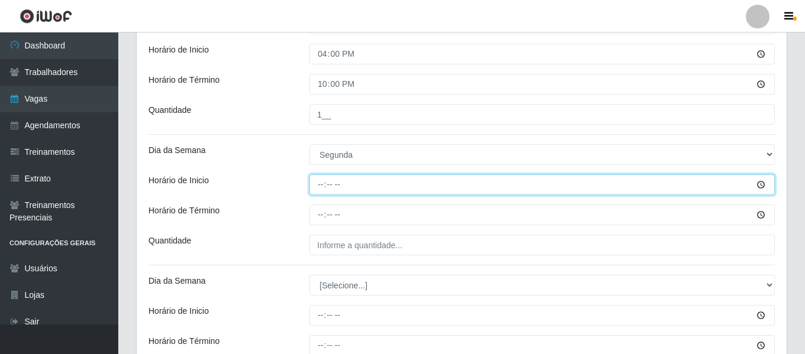
click at [315, 176] on input "Horário de Inicio" at bounding box center [541, 184] width 465 height 21
type input "16:00"
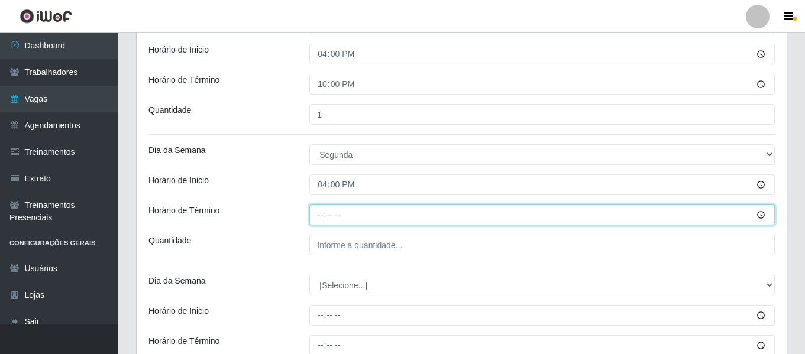
click at [315, 218] on input "Horário de Término" at bounding box center [541, 215] width 465 height 21
type input "22:00"
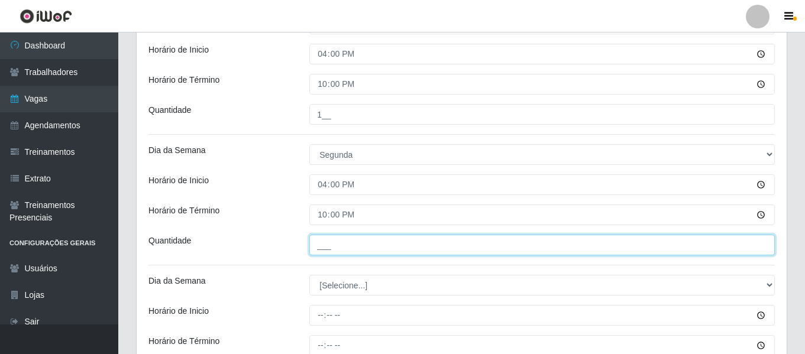
click at [342, 241] on input "___" at bounding box center [541, 245] width 465 height 21
click at [312, 237] on input "1__" at bounding box center [541, 245] width 465 height 21
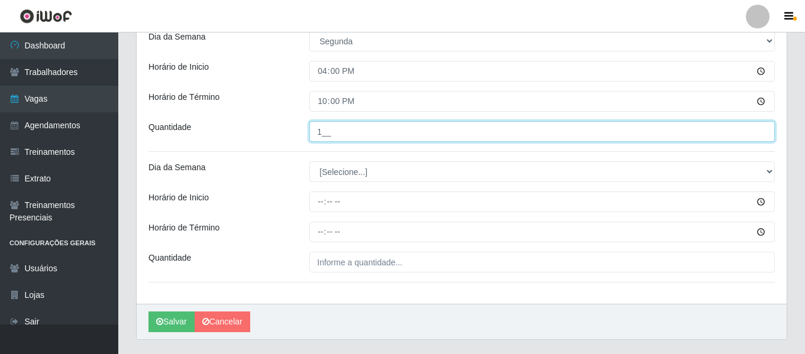
scroll to position [677, 0]
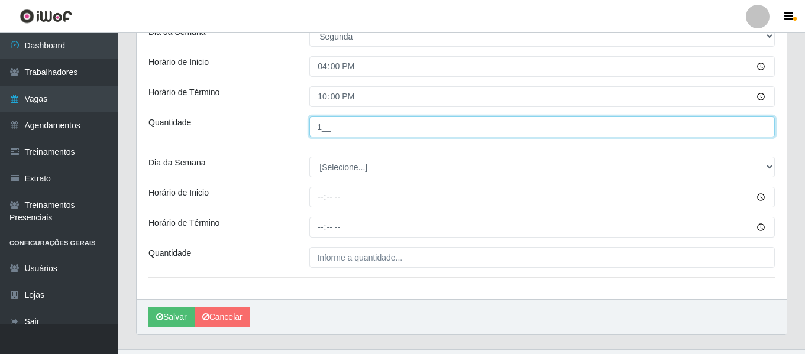
type input "1__"
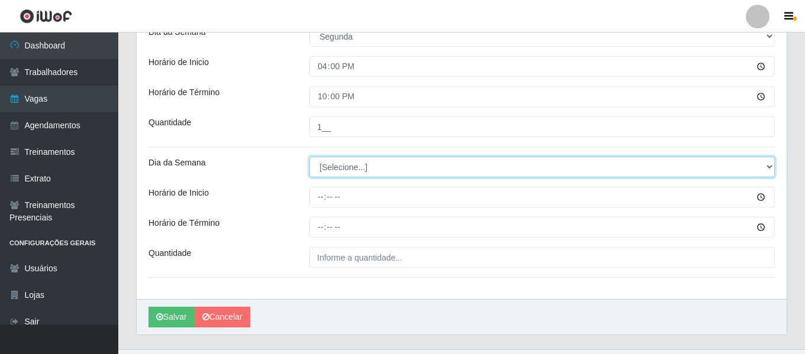
click at [338, 174] on select "[Selecione...] Segunda Terça Quarta Quinta Sexta Sábado Domingo" at bounding box center [541, 167] width 465 height 21
click at [309, 157] on select "[Selecione...] Segunda Terça Quarta Quinta Sexta Sábado Domingo" at bounding box center [541, 167] width 465 height 21
click at [345, 173] on select "[Selecione...] Segunda Terça Quarta Quinta Sexta Sábado Domingo" at bounding box center [541, 167] width 465 height 21
select select "2"
click at [309, 157] on select "[Selecione...] Segunda Terça Quarta Quinta Sexta Sábado Domingo" at bounding box center [541, 167] width 465 height 21
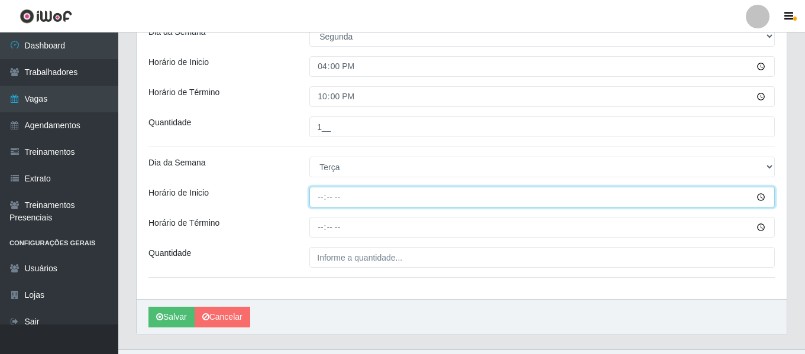
click at [315, 195] on input "Horário de Inicio" at bounding box center [541, 197] width 465 height 21
type input "16:00"
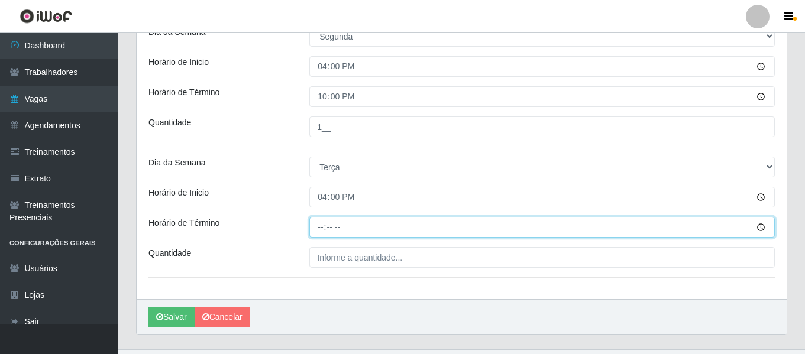
click at [321, 229] on input "Horário de Término" at bounding box center [541, 227] width 465 height 21
type input "22:00"
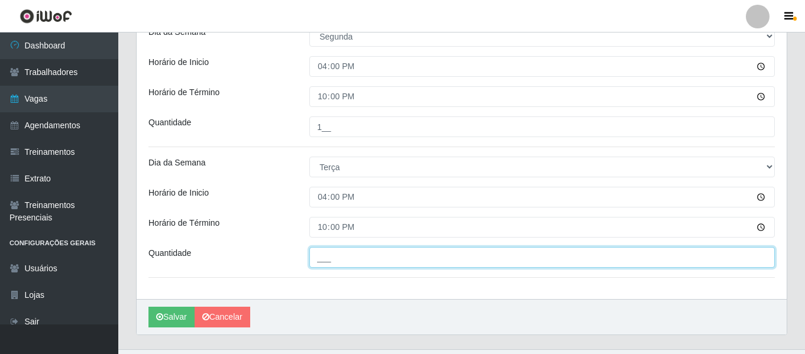
click at [338, 250] on input "___" at bounding box center [541, 257] width 465 height 21
type input "1__"
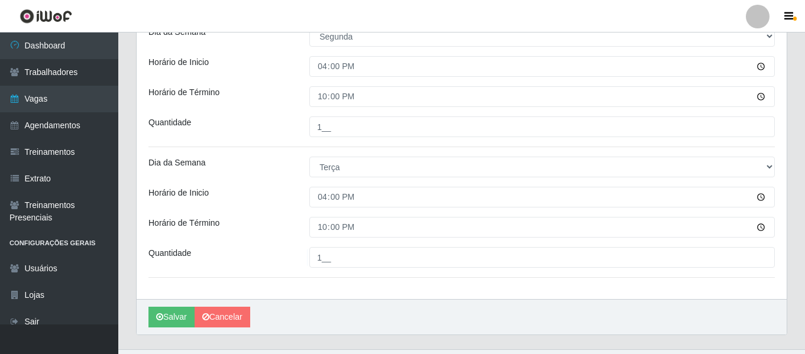
click at [279, 205] on div "Horário de Inicio" at bounding box center [220, 197] width 161 height 21
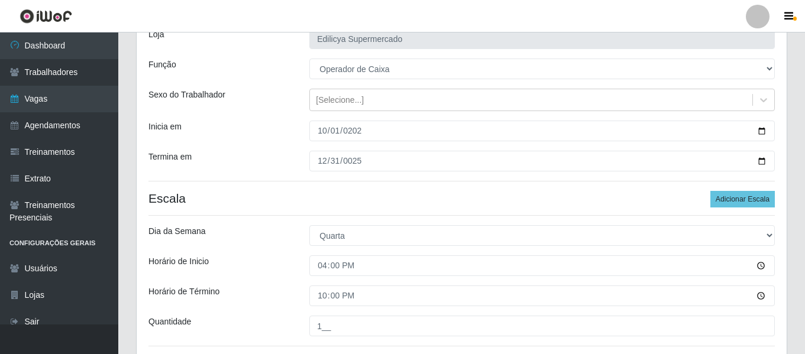
scroll to position [26, 0]
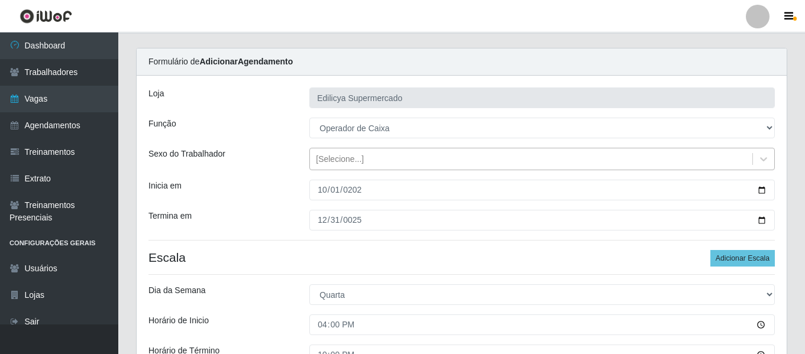
click at [355, 154] on div "[Selecione...]" at bounding box center [340, 159] width 48 height 12
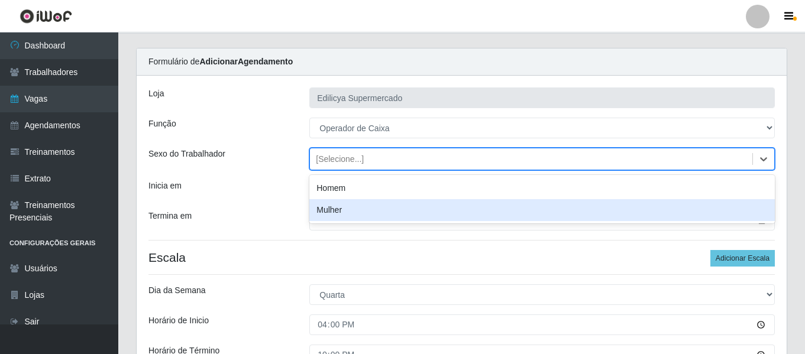
click at [351, 207] on div "Mulher" at bounding box center [541, 210] width 465 height 22
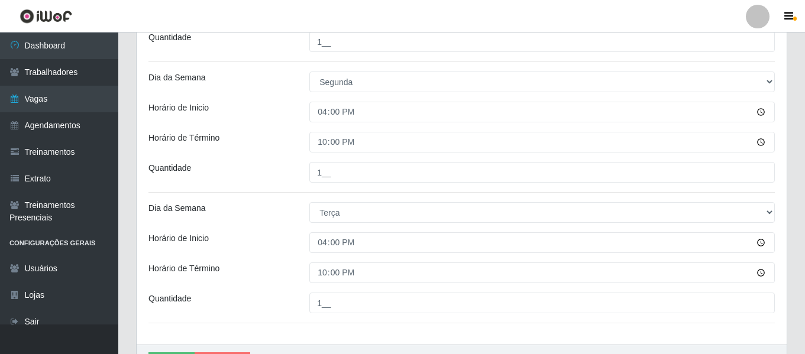
scroll to position [677, 0]
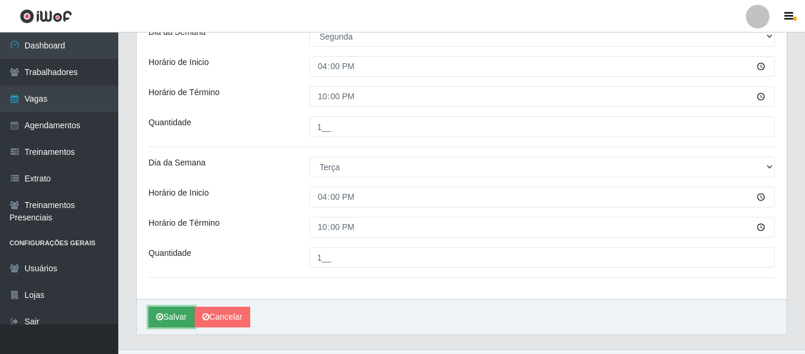
click at [173, 312] on button "Salvar" at bounding box center [171, 317] width 46 height 21
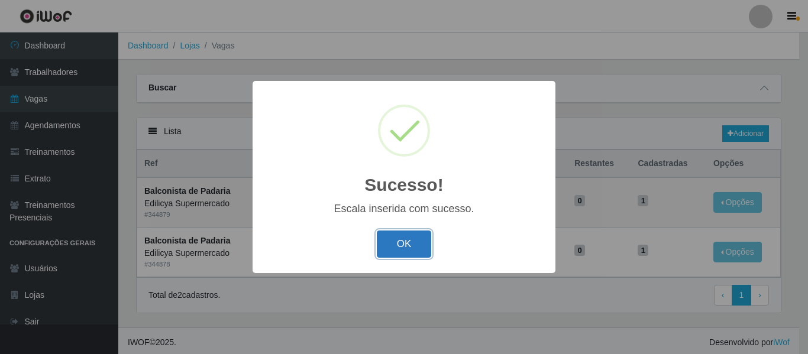
click at [405, 247] on button "OK" at bounding box center [404, 245] width 55 height 28
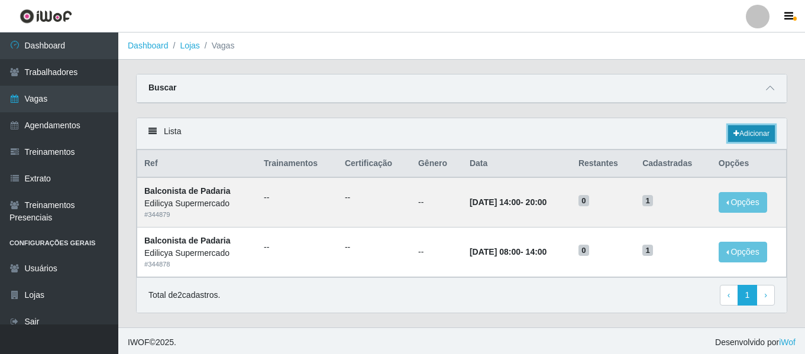
click at [762, 132] on link "Adicionar" at bounding box center [751, 133] width 47 height 17
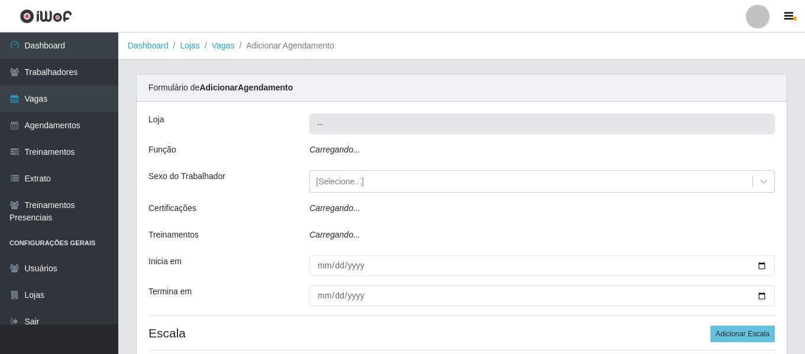
type input "Edilicya Supermercado"
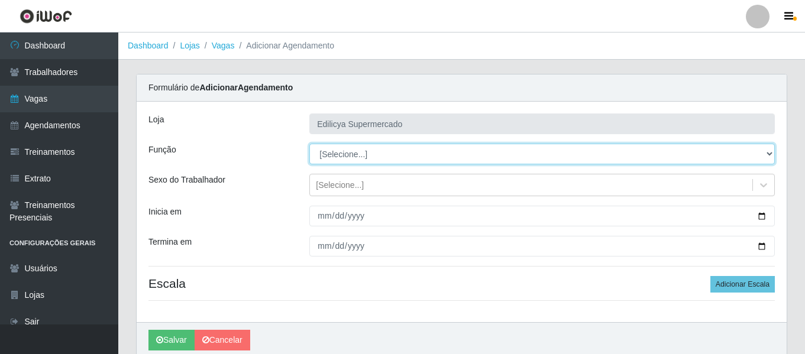
click at [370, 151] on select "[Selecione...] ASG ASG + ASG ++ Auxiliar de Estacionamento Auxiliar de Estacion…" at bounding box center [541, 154] width 465 height 21
select select "72"
click at [309, 144] on select "[Selecione...] ASG ASG + ASG ++ Auxiliar de Estacionamento Auxiliar de Estacion…" at bounding box center [541, 154] width 465 height 21
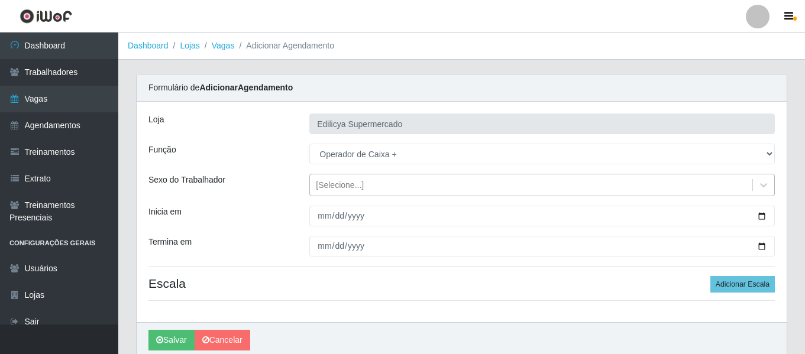
click at [348, 180] on div "[Selecione...]" at bounding box center [340, 185] width 48 height 12
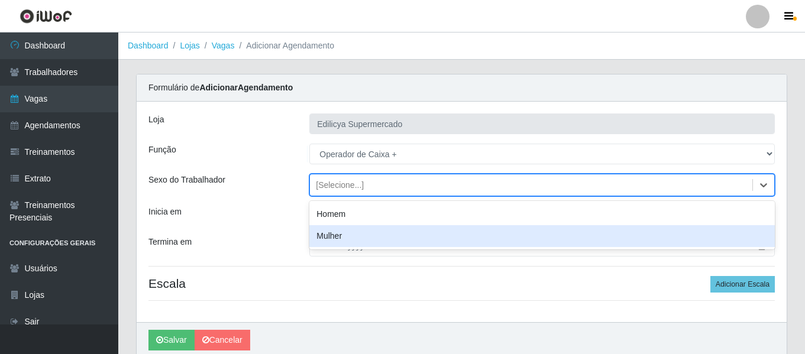
click at [356, 236] on div "Mulher" at bounding box center [541, 236] width 465 height 22
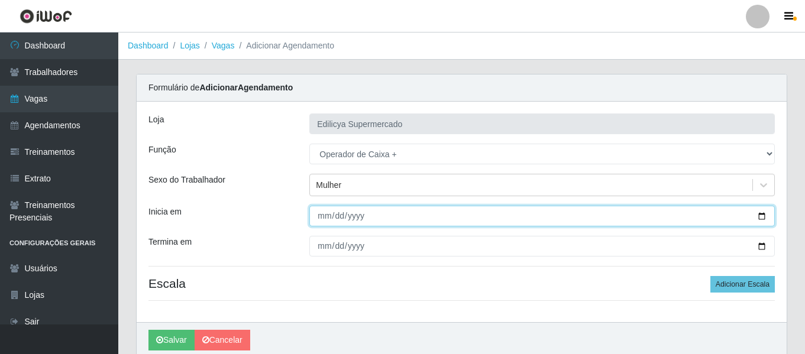
click at [324, 216] on input "Inicia em" at bounding box center [541, 216] width 465 height 21
type input "2025-10-04"
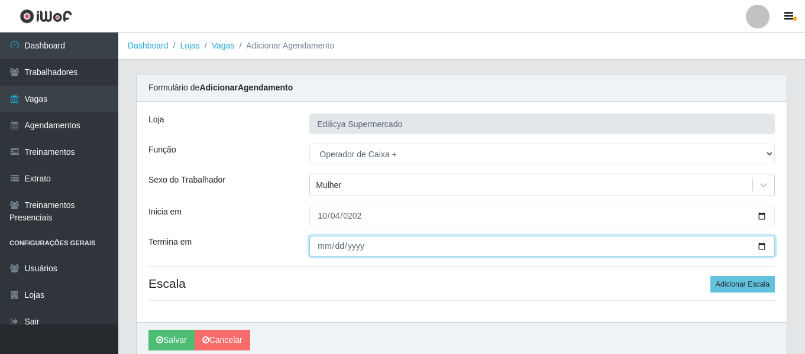
click at [327, 251] on input "Termina em" at bounding box center [541, 246] width 465 height 21
type input "2025-12-28"
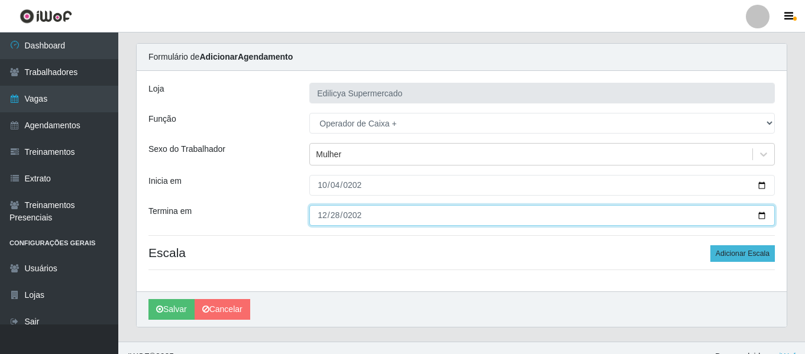
scroll to position [48, 0]
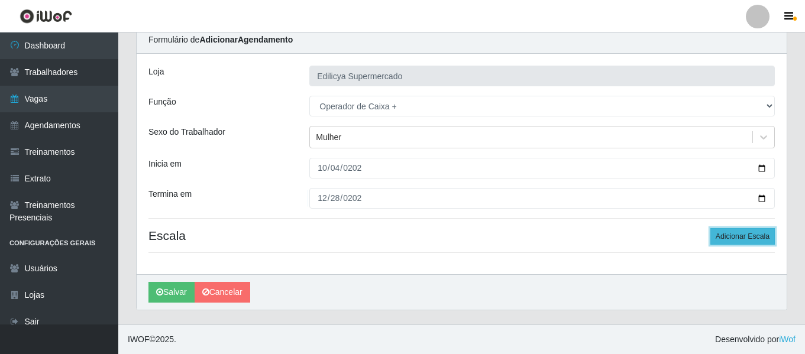
click at [748, 241] on button "Adicionar Escala" at bounding box center [742, 236] width 64 height 17
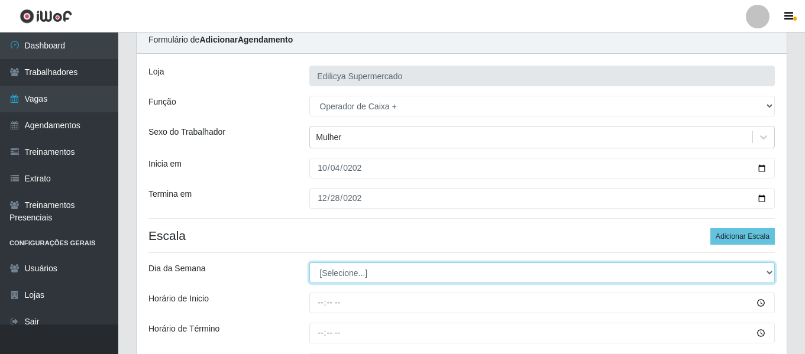
click at [375, 273] on select "[Selecione...] Segunda Terça Quarta Quinta Sexta Sábado Domingo" at bounding box center [541, 273] width 465 height 21
select select "6"
click at [309, 263] on select "[Selecione...] Segunda Terça Quarta Quinta Sexta Sábado Domingo" at bounding box center [541, 273] width 465 height 21
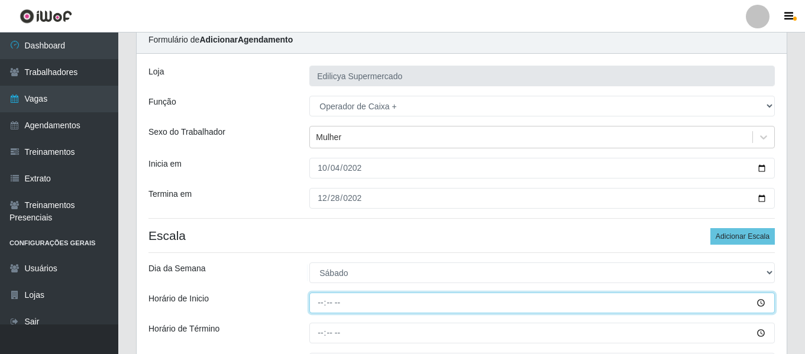
click at [311, 310] on input "Horário de Inicio" at bounding box center [541, 303] width 465 height 21
type input "16:00"
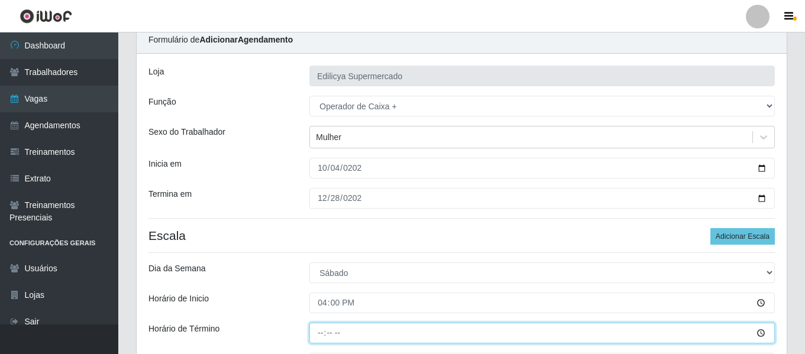
click at [323, 334] on input "Horário de Término" at bounding box center [541, 333] width 465 height 21
type input "22:00"
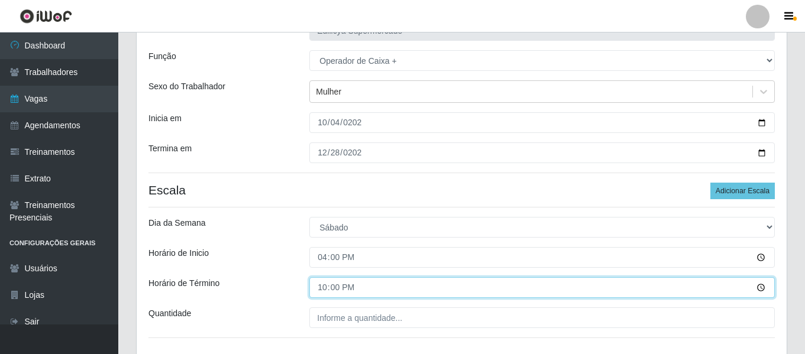
scroll to position [166, 0]
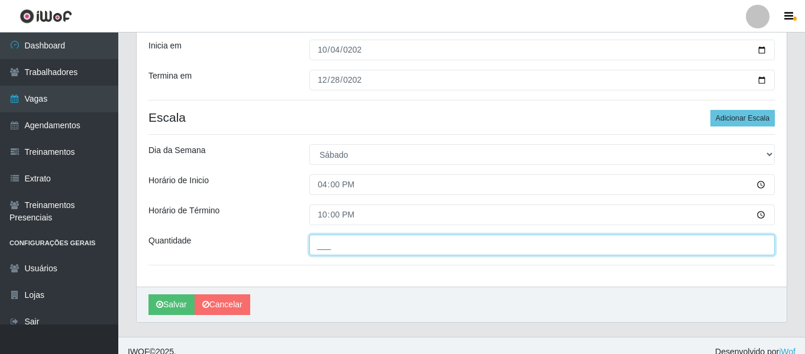
click at [371, 248] on input "___" at bounding box center [541, 245] width 465 height 21
type input "1__"
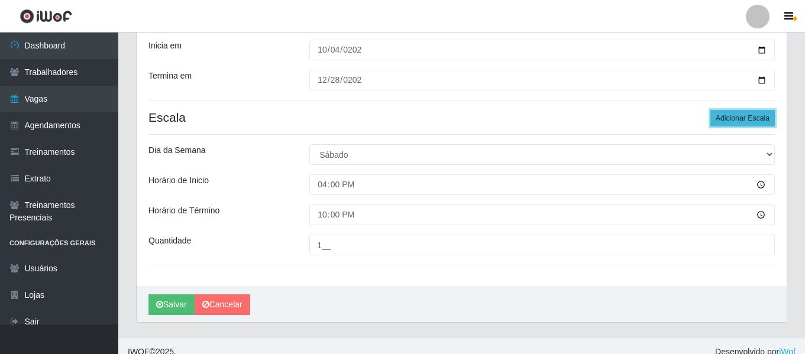
click at [746, 117] on button "Adicionar Escala" at bounding box center [742, 118] width 64 height 17
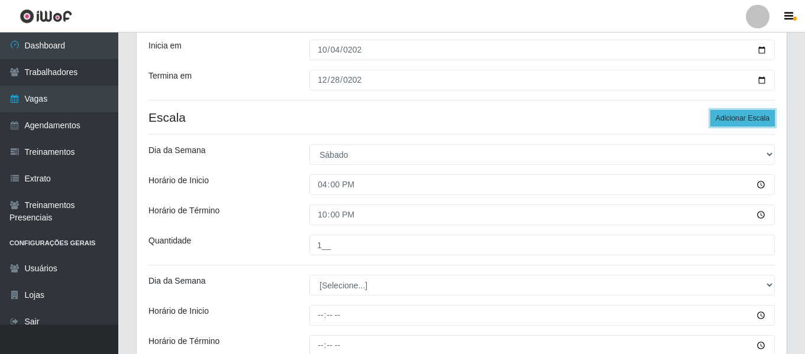
click at [746, 117] on button "Adicionar Escala" at bounding box center [742, 118] width 64 height 17
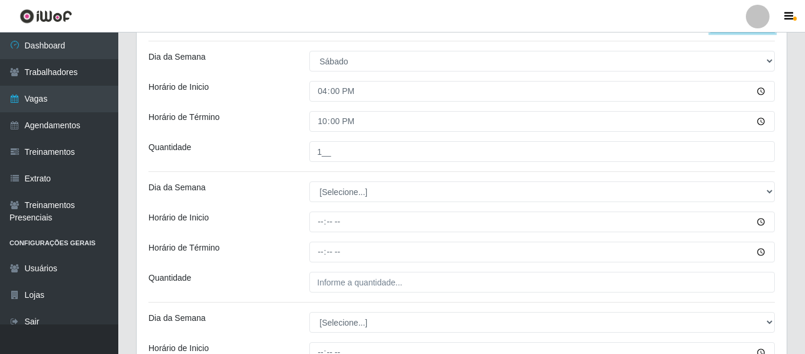
scroll to position [403, 0]
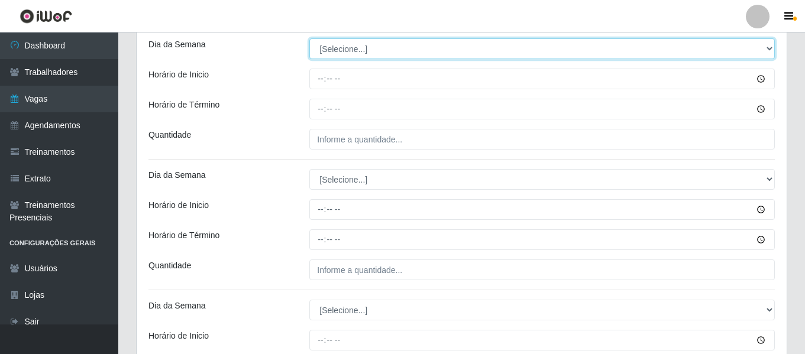
click at [358, 53] on select "[Selecione...] Segunda Terça Quarta Quinta Sexta Sábado Domingo" at bounding box center [541, 48] width 465 height 21
select select "0"
click at [309, 38] on select "[Selecione...] Segunda Terça Quarta Quinta Sexta Sábado Domingo" at bounding box center [541, 48] width 465 height 21
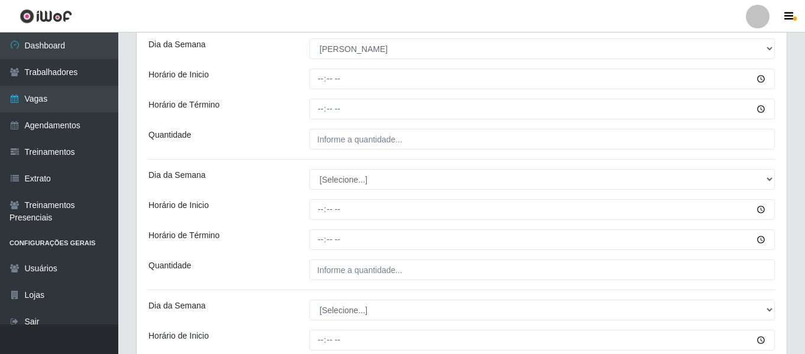
click at [256, 160] on div "Loja Edilicya Supermercado Função [Selecione...] ASG ASG + ASG ++ Auxiliar de E…" at bounding box center [462, 70] width 650 height 743
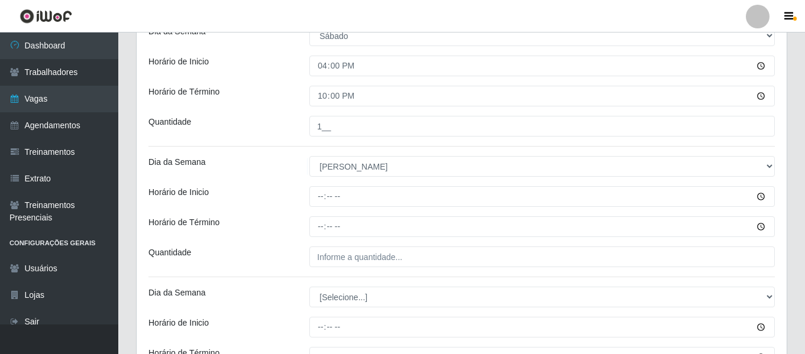
scroll to position [284, 0]
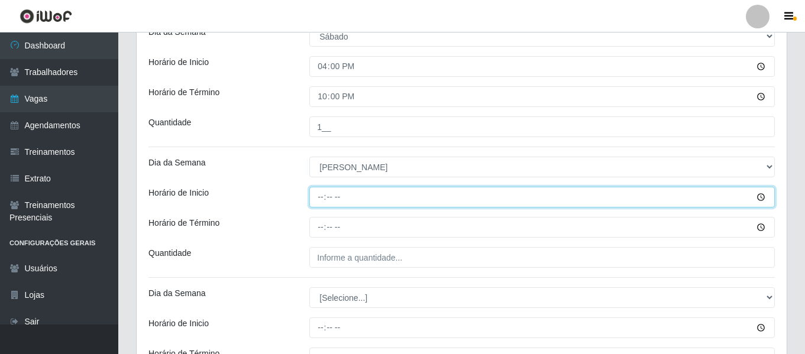
click at [315, 197] on input "Horário de Inicio" at bounding box center [541, 197] width 465 height 21
type input "09:00"
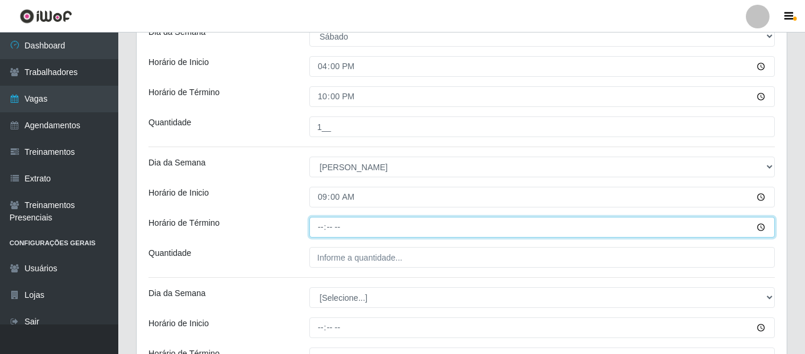
click at [315, 228] on input "Horário de Término" at bounding box center [541, 227] width 465 height 21
type input "15:00"
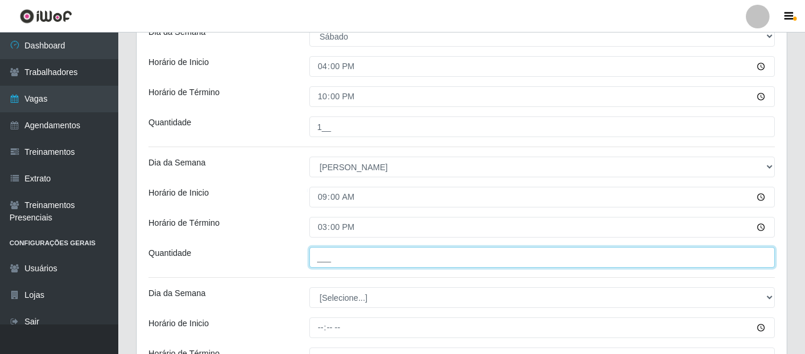
click at [342, 257] on input "___" at bounding box center [541, 257] width 465 height 21
type input "1__"
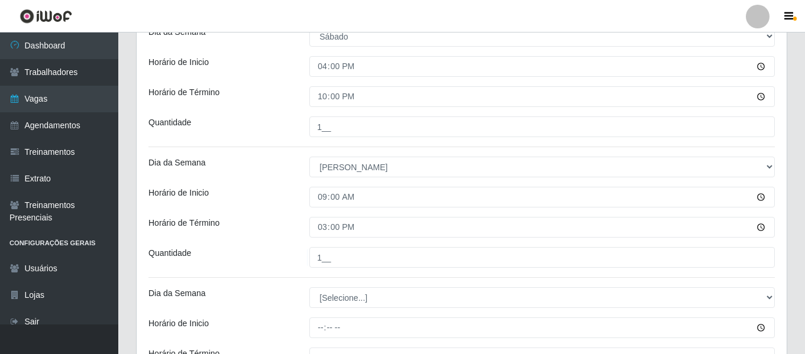
click at [294, 237] on div "Horário de Término" at bounding box center [220, 227] width 161 height 21
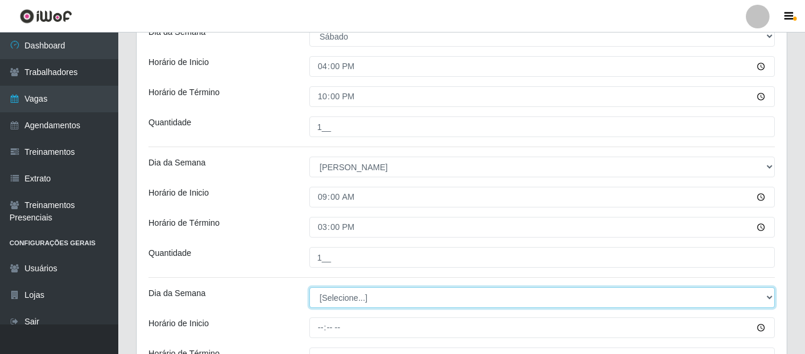
click at [348, 304] on select "[Selecione...] Segunda Terça Quarta Quinta Sexta Sábado Domingo" at bounding box center [541, 297] width 465 height 21
select select "0"
click at [309, 287] on select "[Selecione...] Segunda Terça Quarta Quinta Sexta Sábado Domingo" at bounding box center [541, 297] width 465 height 21
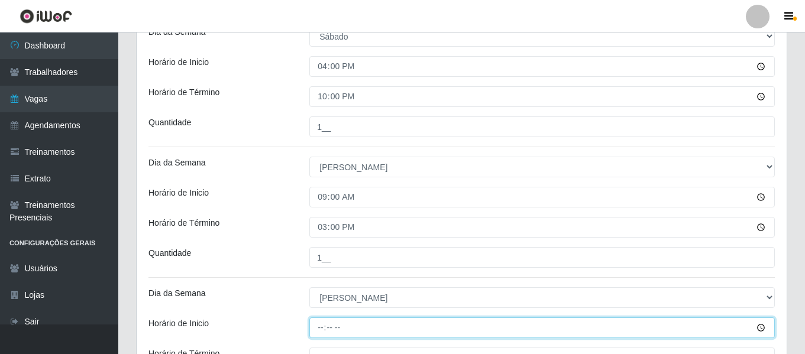
click at [321, 319] on input "Horário de Inicio" at bounding box center [541, 328] width 465 height 21
type input "11:00"
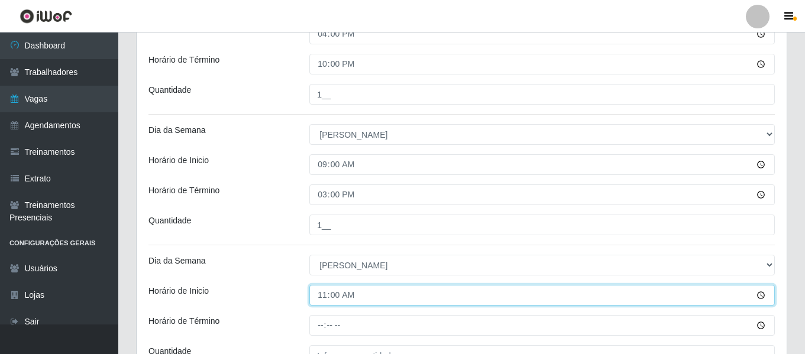
scroll to position [344, 0]
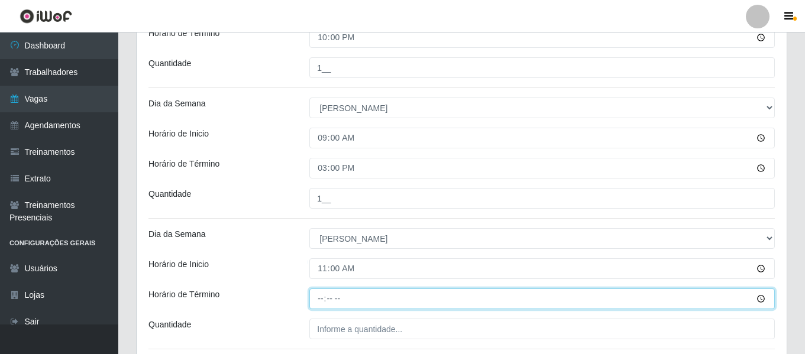
click at [321, 298] on input "Horário de Término" at bounding box center [541, 299] width 465 height 21
type input "16:00"
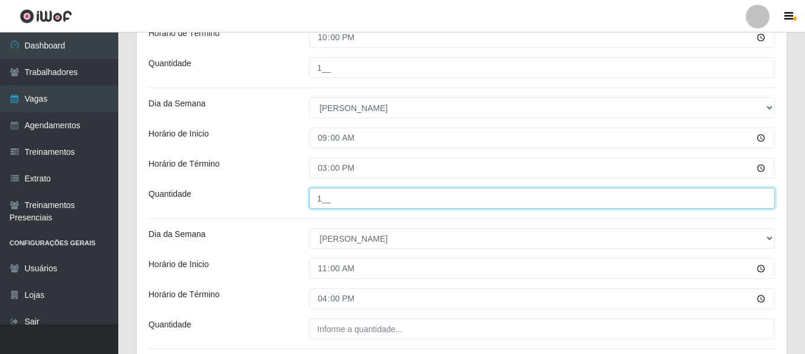
click at [322, 190] on input "1__" at bounding box center [541, 198] width 465 height 21
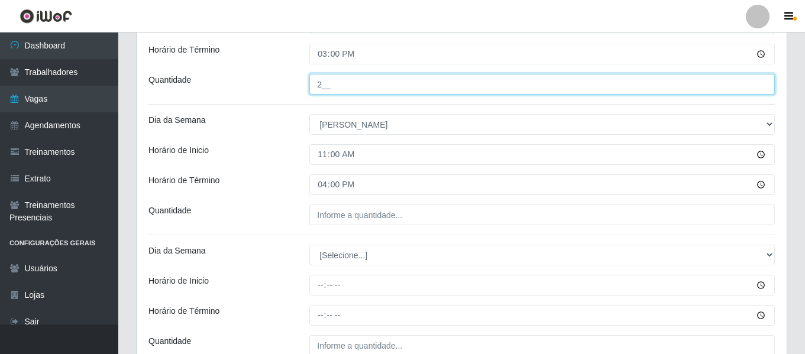
scroll to position [462, 0]
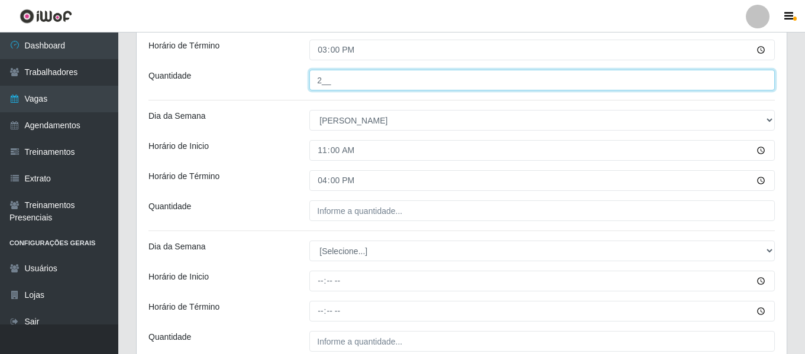
type input "2__"
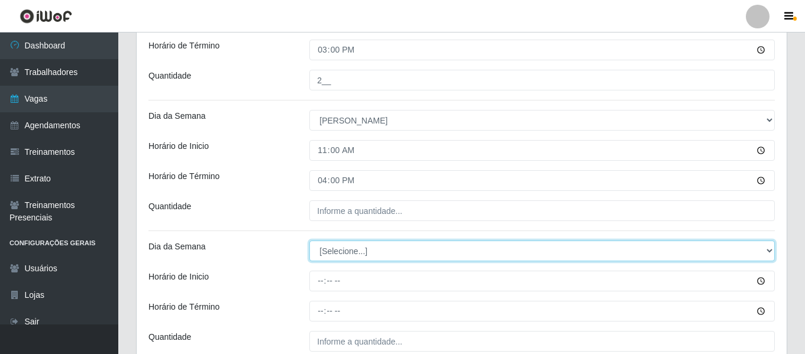
click at [331, 241] on select "[Selecione...] Segunda Terça Quarta Quinta Sexta Sábado Domingo" at bounding box center [541, 251] width 465 height 21
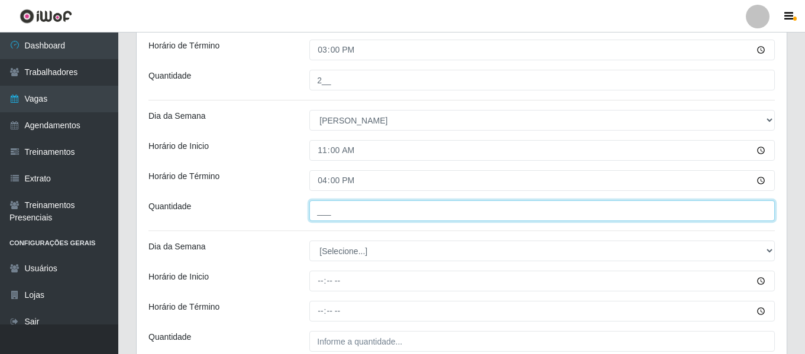
click at [337, 218] on input "___" at bounding box center [541, 211] width 465 height 21
type input "2__"
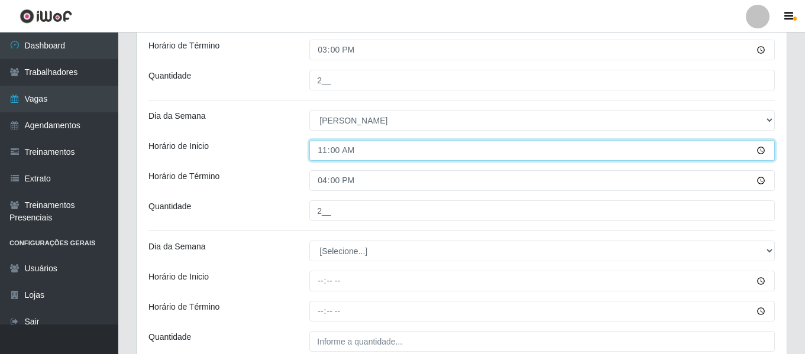
click at [329, 150] on input "11:00" at bounding box center [541, 150] width 465 height 21
click at [322, 152] on input "11:00" at bounding box center [541, 150] width 465 height 21
type input "10:00"
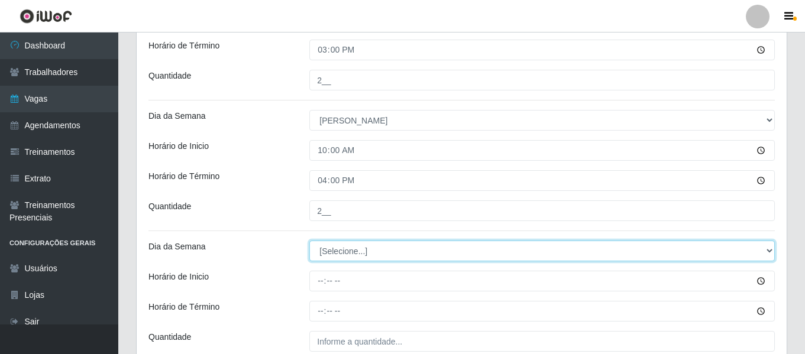
click at [350, 248] on select "[Selecione...] Segunda Terça Quarta Quinta Sexta Sábado Domingo" at bounding box center [541, 251] width 465 height 21
select select "0"
click at [309, 241] on select "[Selecione...] Segunda Terça Quarta Quinta Sexta Sábado Domingo" at bounding box center [541, 251] width 465 height 21
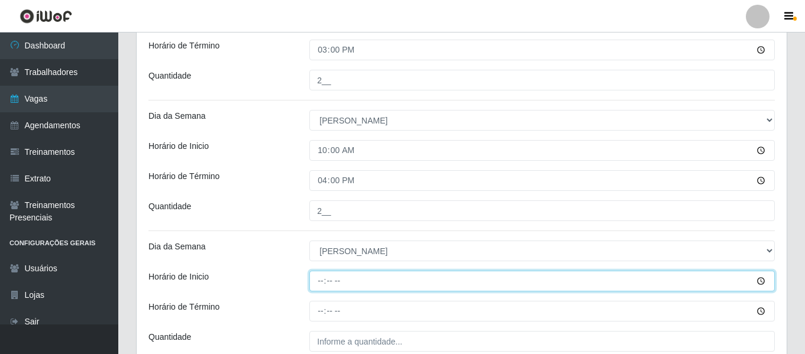
click at [317, 285] on input "Horário de Inicio" at bounding box center [541, 281] width 465 height 21
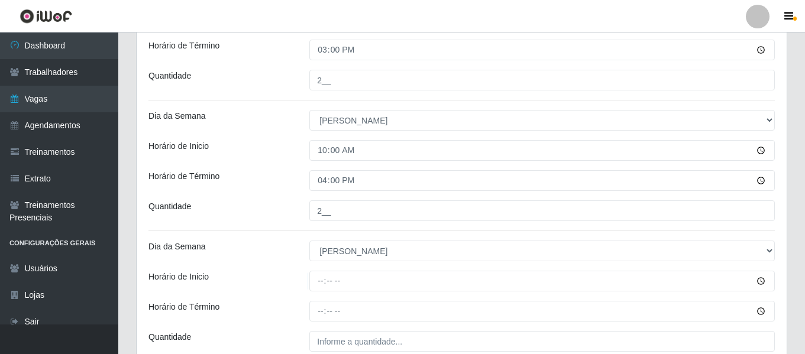
click at [282, 178] on div "Horário de Término" at bounding box center [220, 180] width 161 height 21
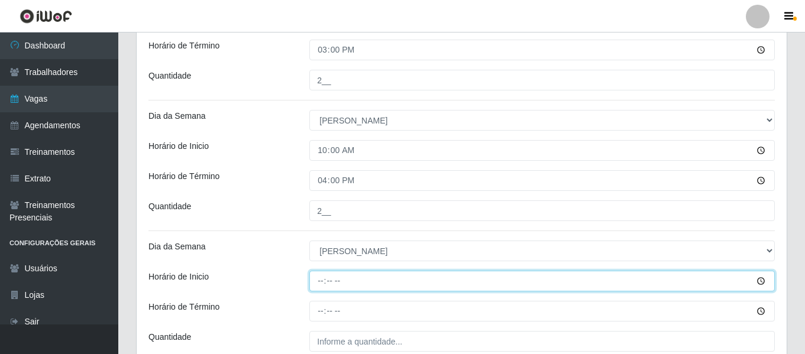
click at [321, 280] on input "Horário de Inicio" at bounding box center [541, 281] width 465 height 21
type input "11:00"
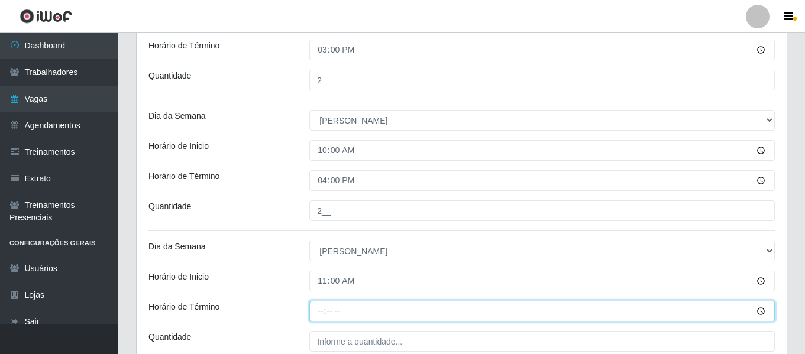
click at [325, 308] on input "Horário de Término" at bounding box center [541, 311] width 465 height 21
type input "17:00"
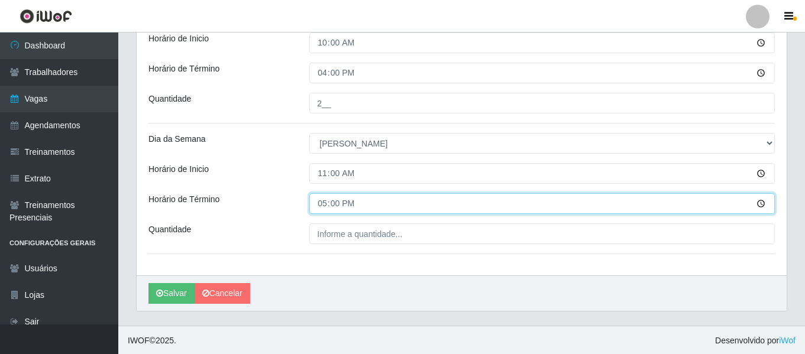
scroll to position [571, 0]
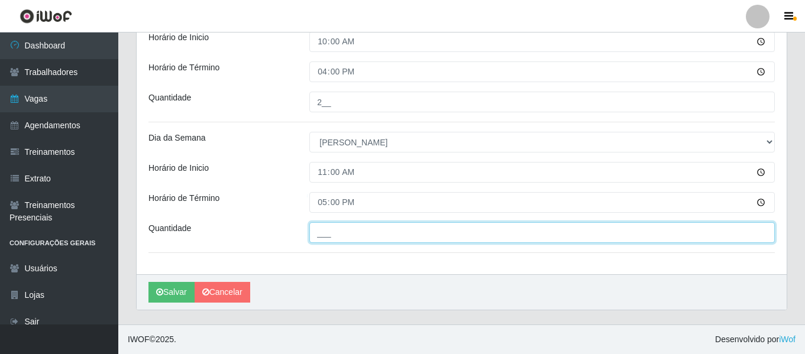
click at [370, 232] on input "___" at bounding box center [541, 232] width 465 height 21
type input "1__"
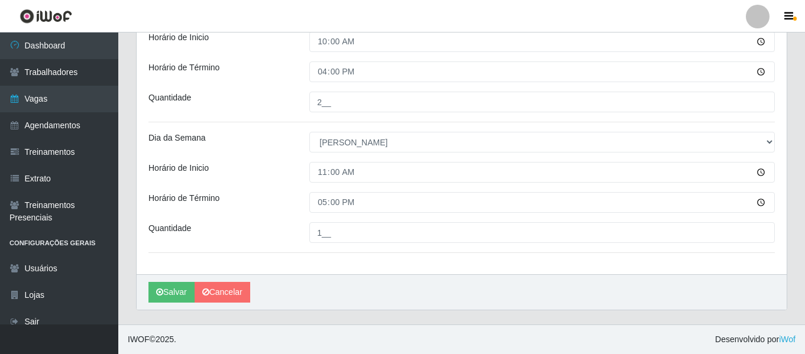
click at [344, 274] on div "Salvar Cancelar" at bounding box center [462, 291] width 650 height 35
click at [166, 286] on button "Salvar" at bounding box center [171, 292] width 46 height 21
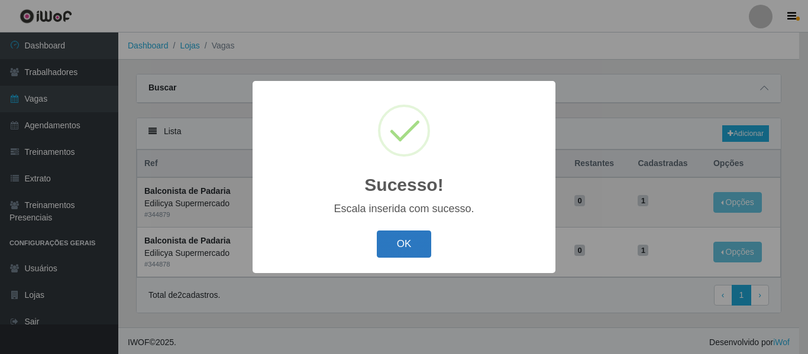
click at [395, 244] on button "OK" at bounding box center [404, 245] width 55 height 28
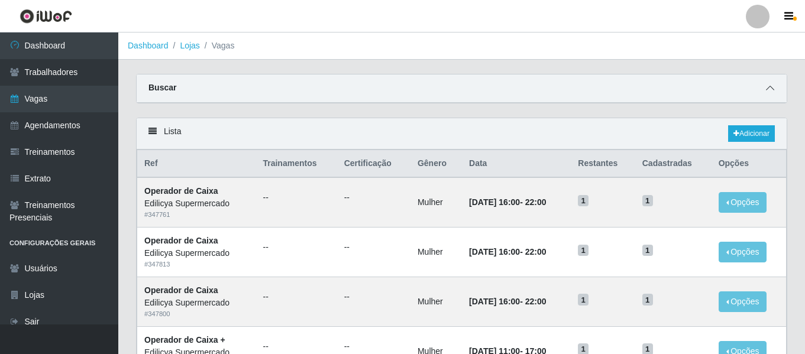
click at [774, 88] on icon at bounding box center [770, 88] width 8 height 8
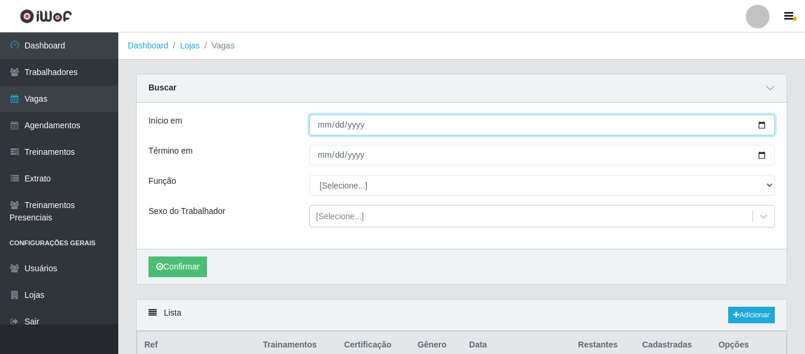
click at [322, 132] on input "Início em" at bounding box center [541, 125] width 465 height 21
type input "[DATE]"
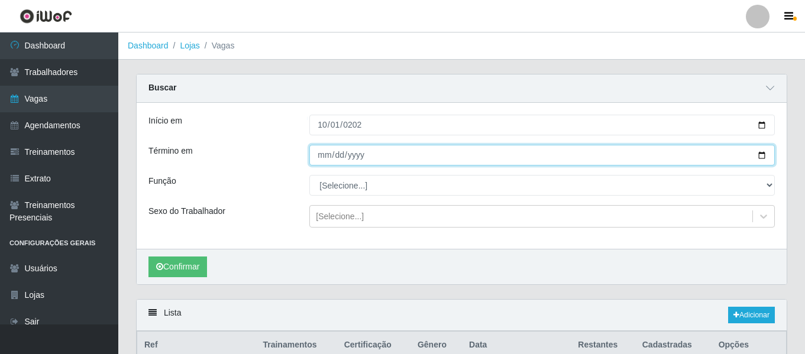
click at [319, 157] on input "Término em" at bounding box center [541, 155] width 465 height 21
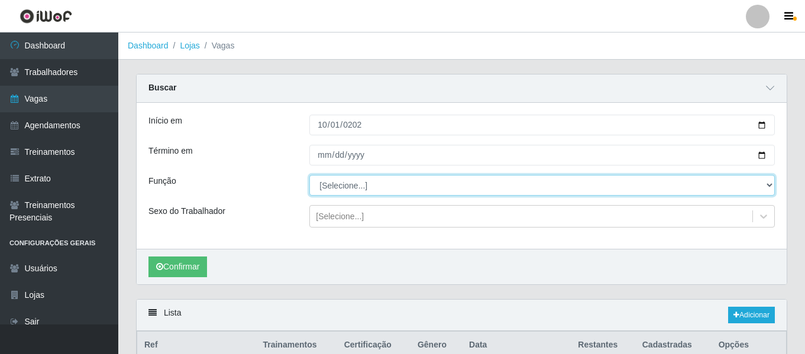
click at [327, 193] on select "[Selecione...] ASG ASG + ASG ++ Auxiliar de Estacionamento Auxiliar de Estacion…" at bounding box center [541, 185] width 465 height 21
select select "72"
click at [309, 176] on select "[Selecione...] ASG ASG + ASG ++ Auxiliar de Estacionamento Auxiliar de Estacion…" at bounding box center [541, 185] width 465 height 21
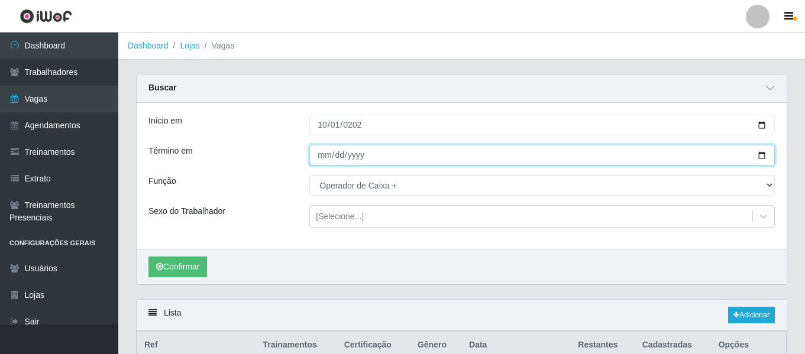
click at [318, 154] on input "Término em" at bounding box center [541, 155] width 465 height 21
type input "0205-10-31"
type input "[DATE]"
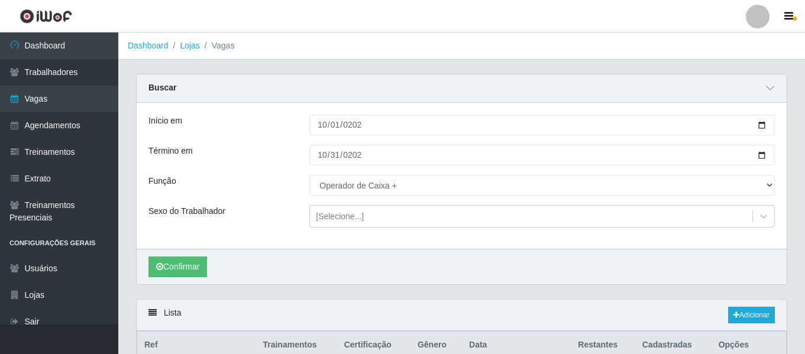
click at [208, 253] on div "Confirmar" at bounding box center [462, 266] width 650 height 35
click at [190, 265] on button "Confirmar" at bounding box center [177, 267] width 59 height 21
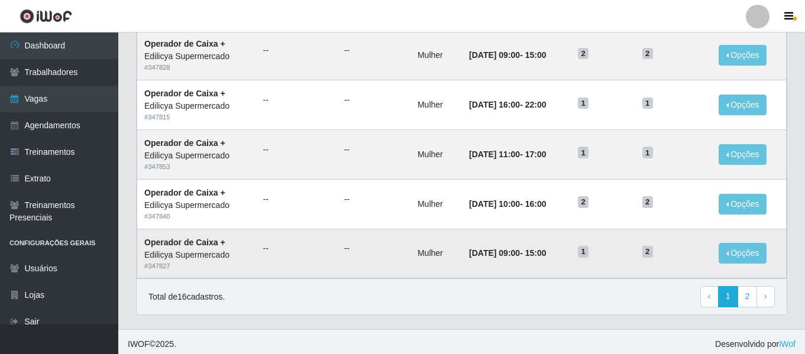
scroll to position [830, 0]
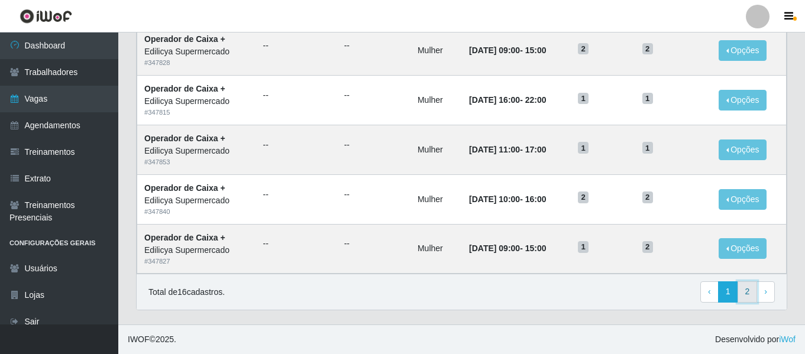
click at [749, 295] on link "2" at bounding box center [748, 292] width 20 height 21
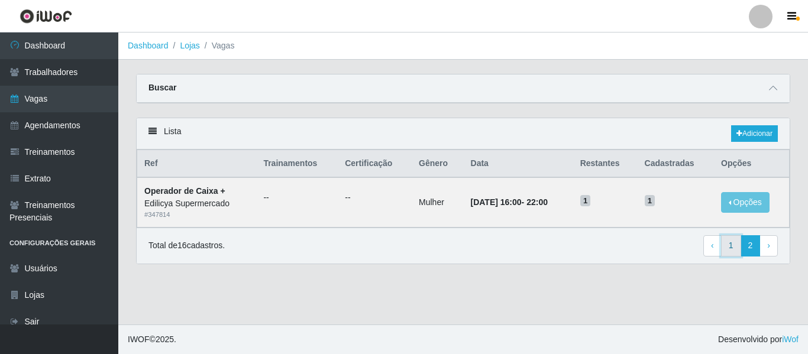
click at [738, 246] on link "1" at bounding box center [731, 245] width 20 height 21
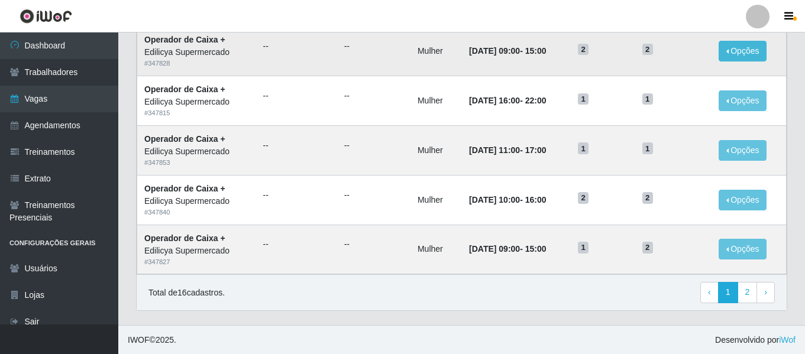
scroll to position [648, 0]
